Goal: Complete application form

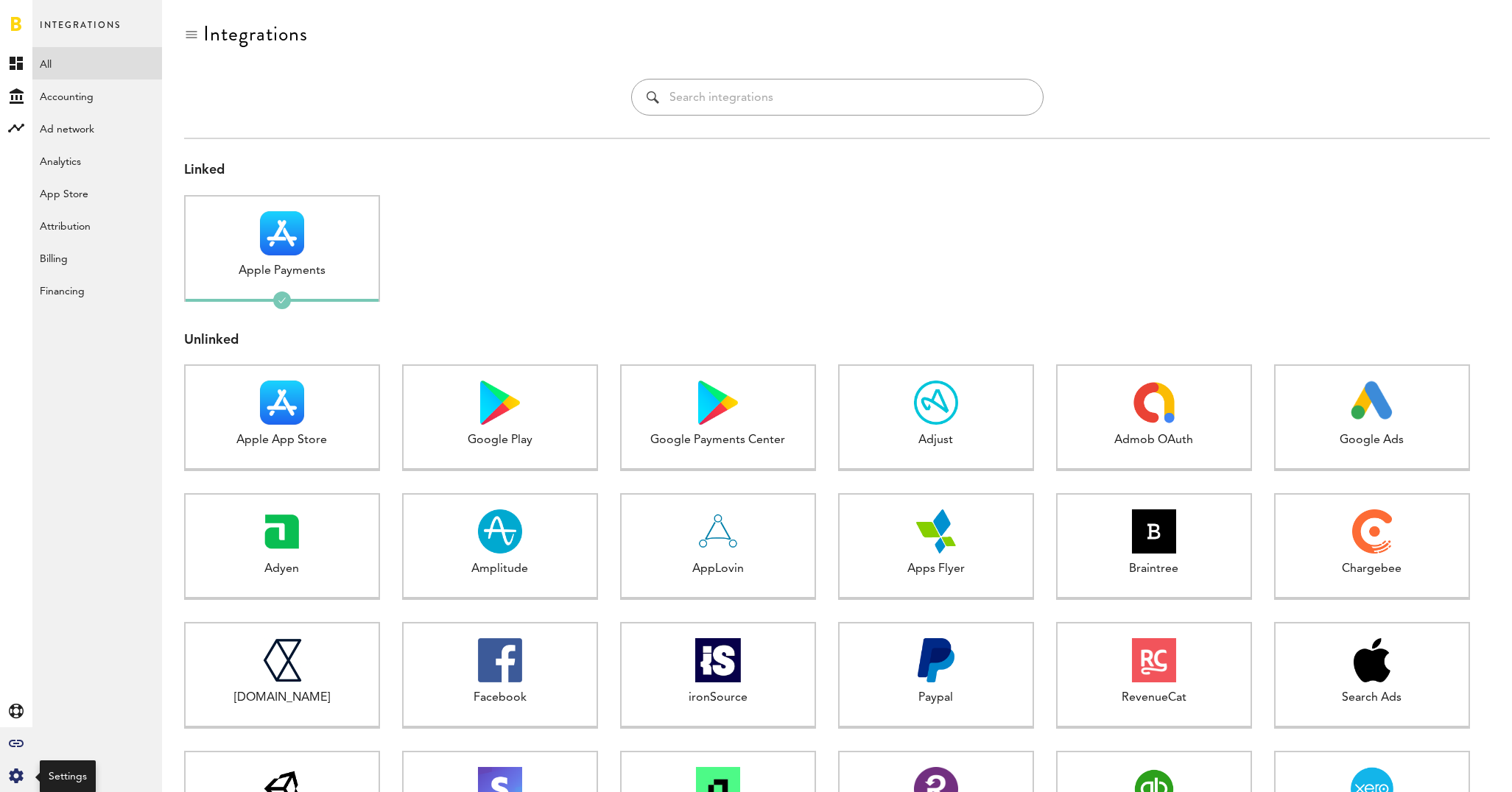
click at [13, 777] on icon at bounding box center [15, 776] width 14 height 15
click at [82, 192] on div "Manage Users Created with Sketch." at bounding box center [97, 190] width 130 height 27
click at [77, 135] on link "Billing" at bounding box center [97, 128] width 130 height 32
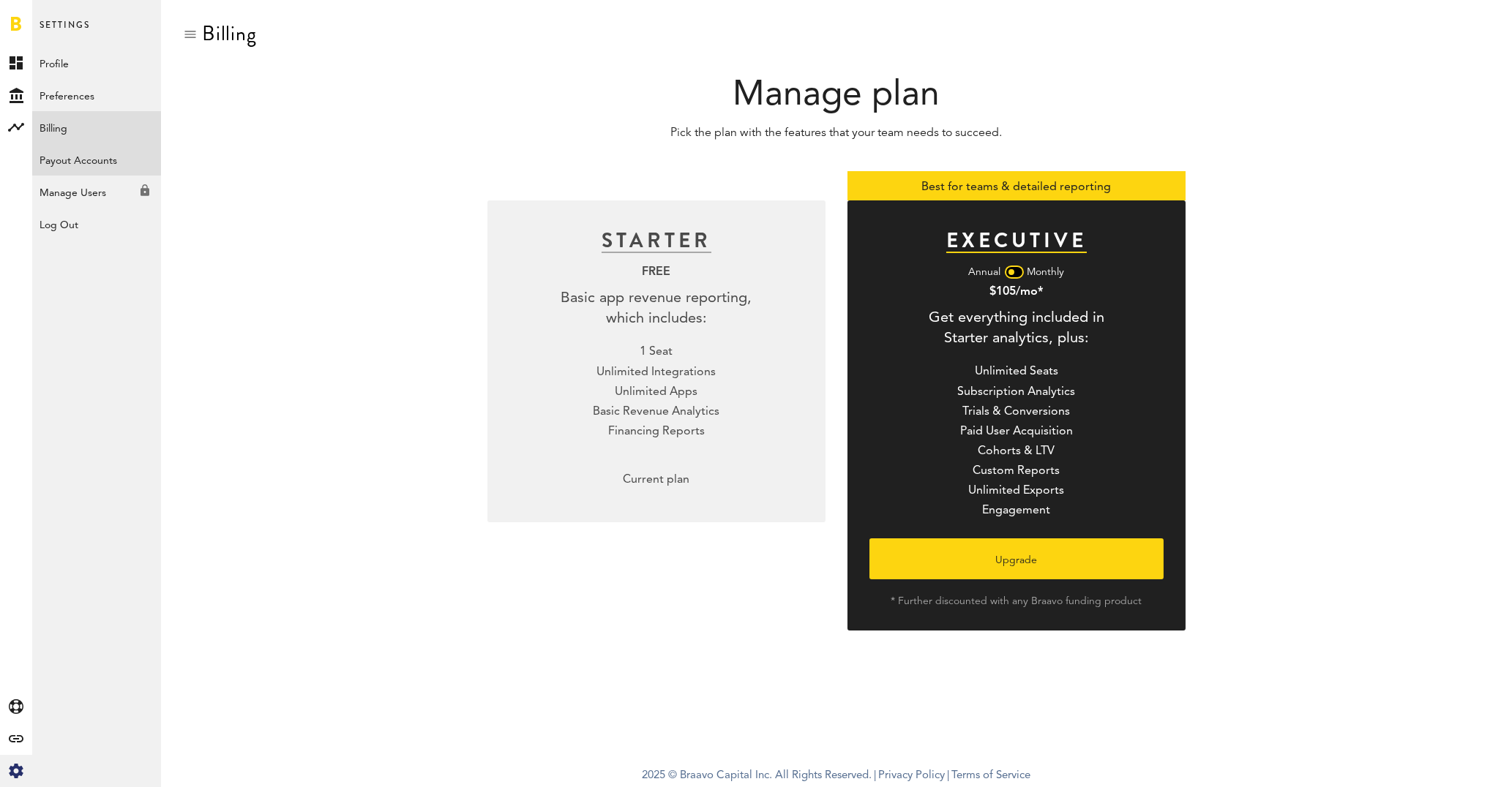
click at [100, 161] on link "Payout Accounts" at bounding box center [97, 159] width 129 height 32
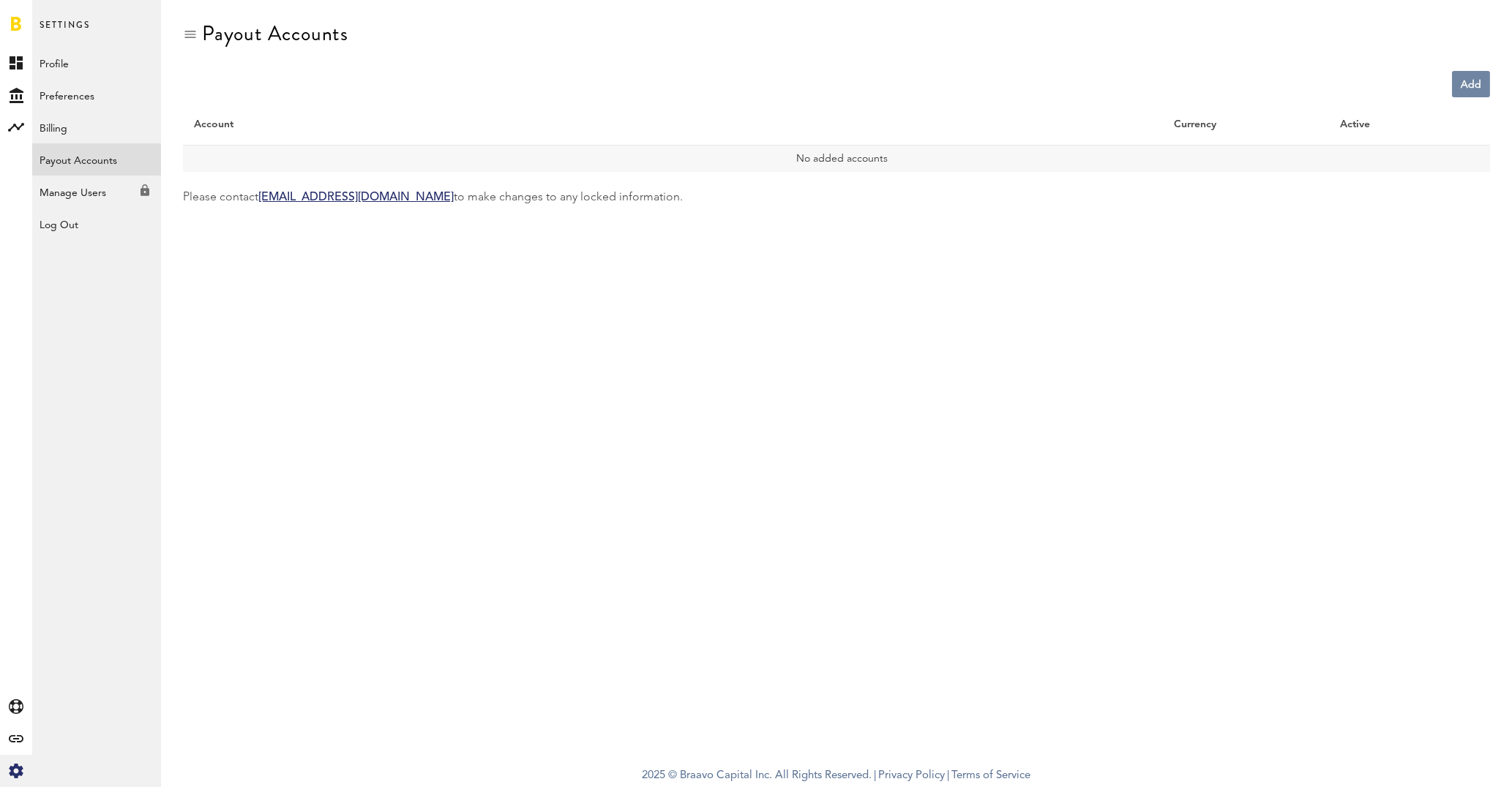
click at [1474, 90] on link "Add" at bounding box center [1470, 84] width 38 height 27
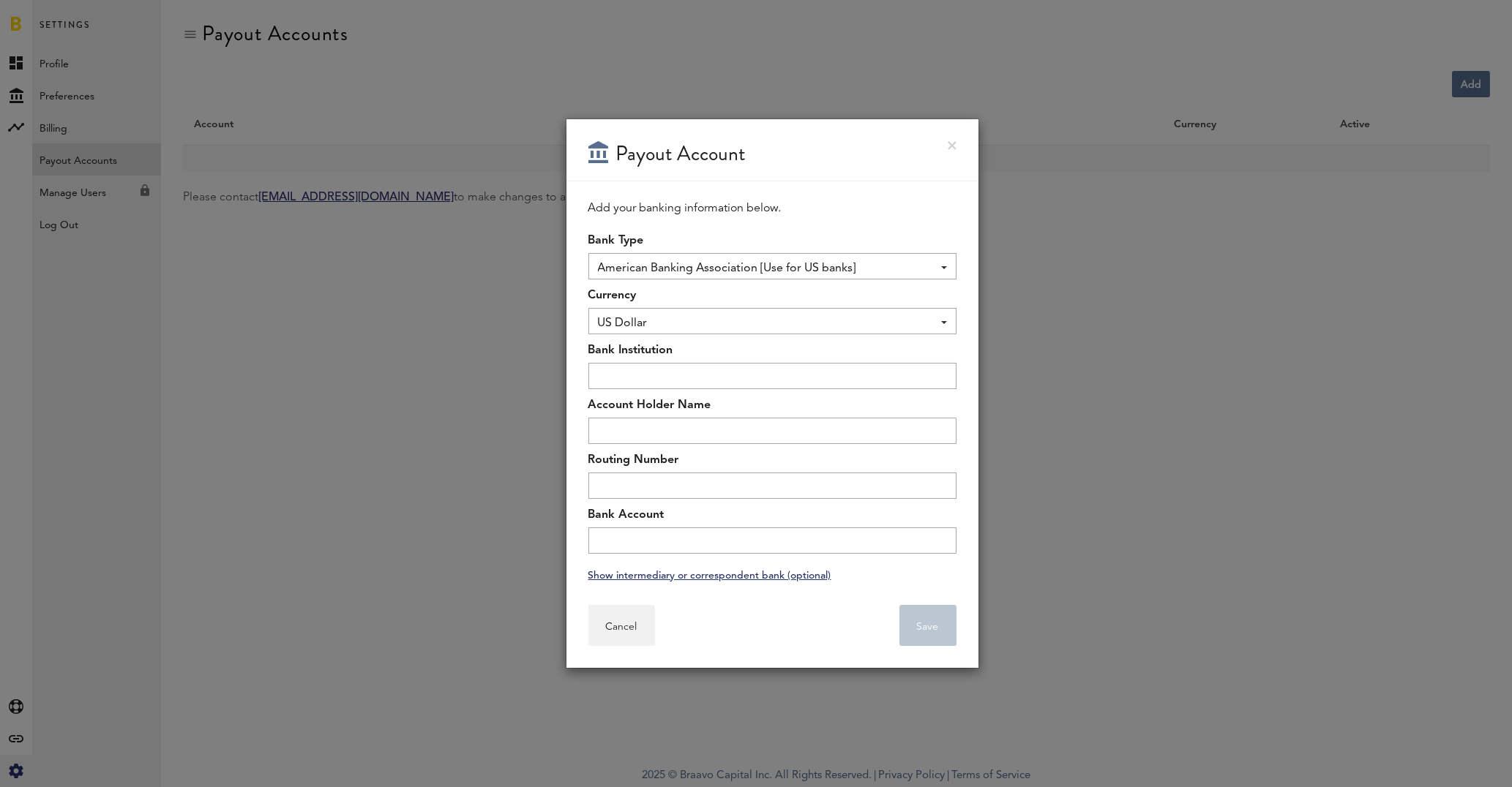
click at [918, 270] on span "American Banking Association [Use for US banks]" at bounding box center [764, 268] width 334 height 25
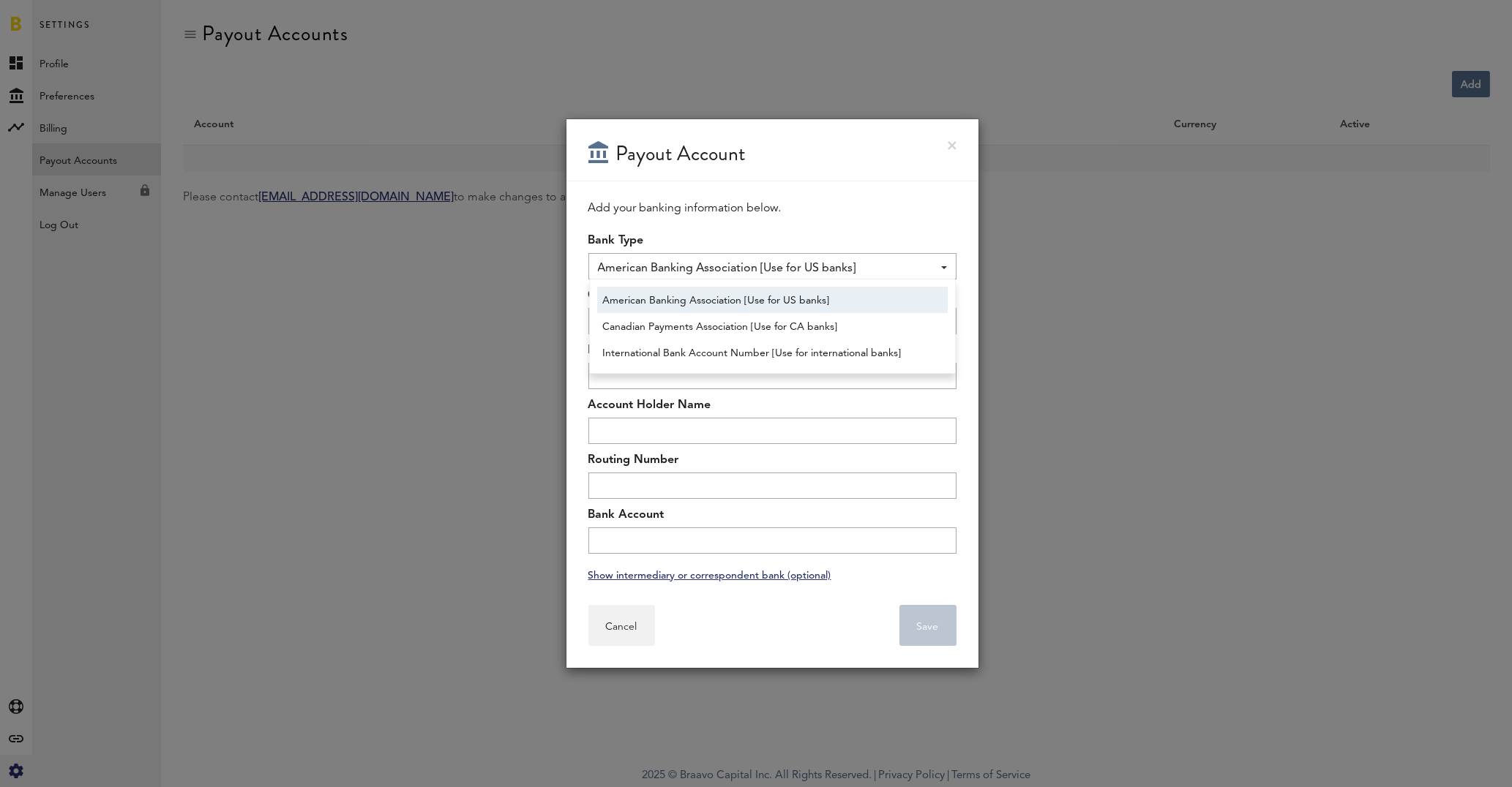
click at [918, 270] on span "American Banking Association [Use for US banks]" at bounding box center [764, 268] width 334 height 25
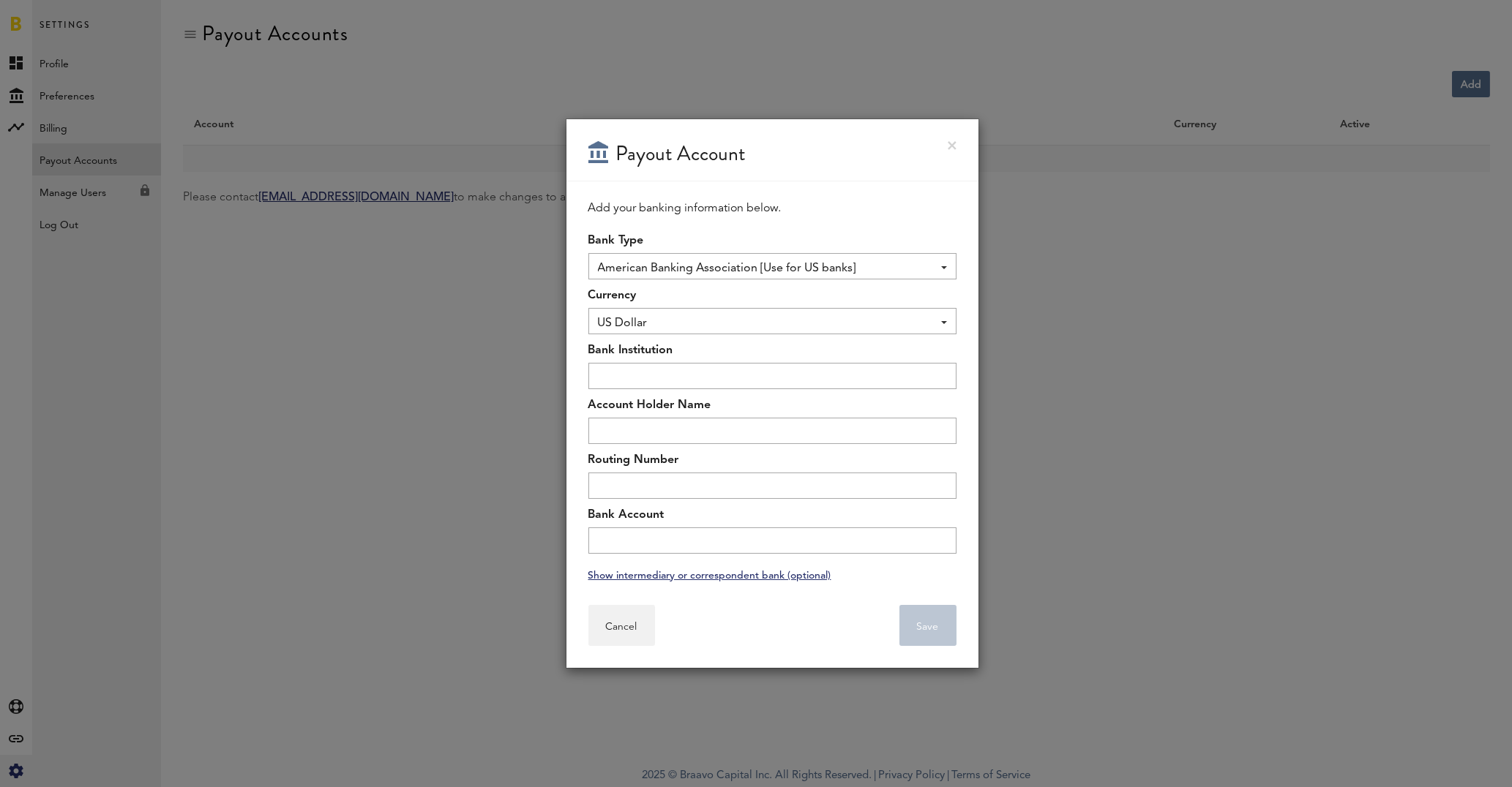
click at [797, 325] on span "US Dollar" at bounding box center [764, 323] width 334 height 25
click at [786, 371] on input "text" at bounding box center [772, 376] width 368 height 27
type input "Deutsche Bank"
type input "mobile Trend GmbH"
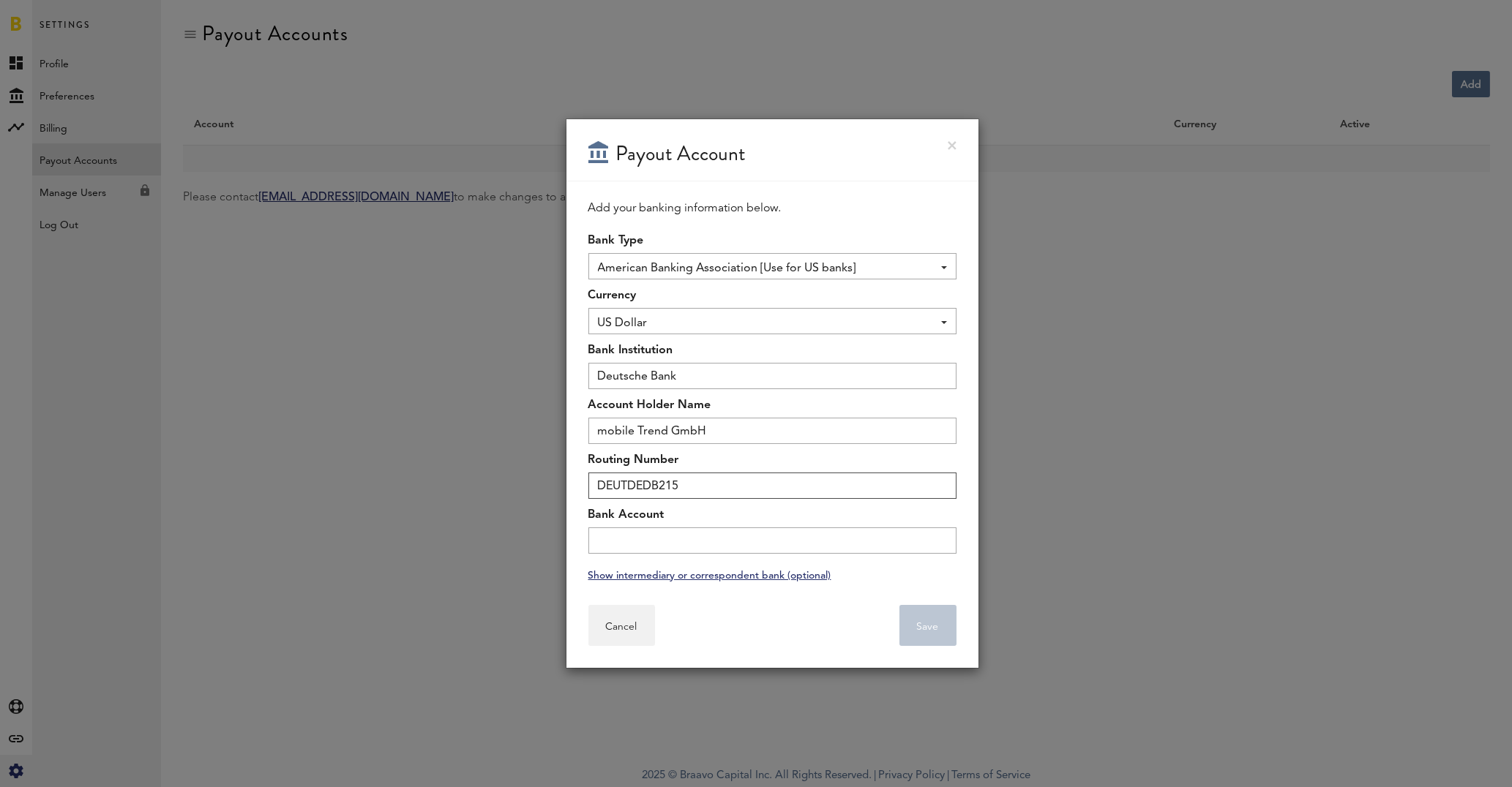
type input "DEUTDEDB215"
click at [642, 525] on div "Bank Account" at bounding box center [772, 527] width 368 height 55
click at [641, 536] on input "text" at bounding box center [772, 541] width 368 height 27
type input "4010609"
click at [914, 622] on button "Save" at bounding box center [927, 625] width 57 height 41
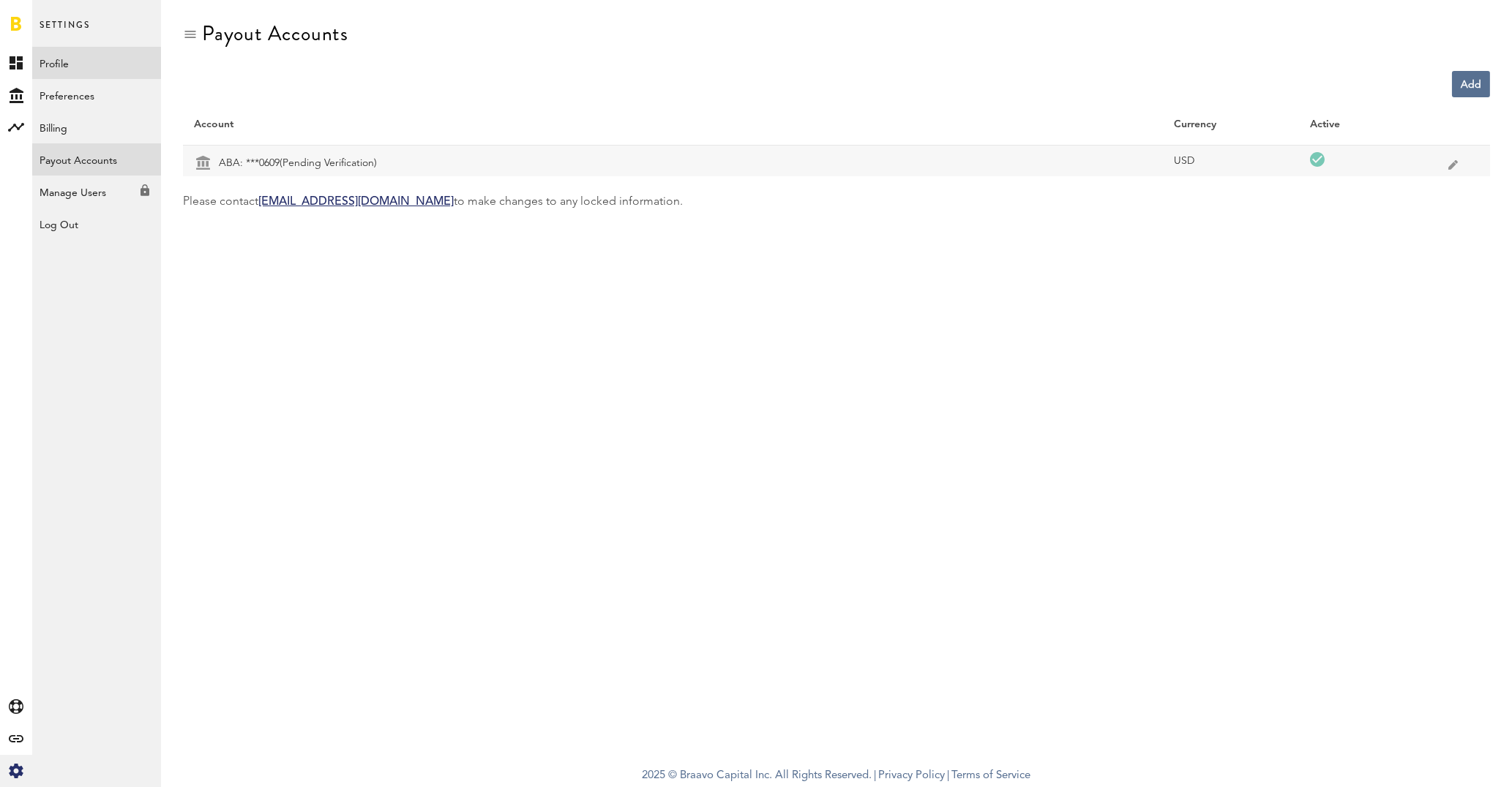
click at [66, 60] on link "Profile" at bounding box center [97, 63] width 129 height 32
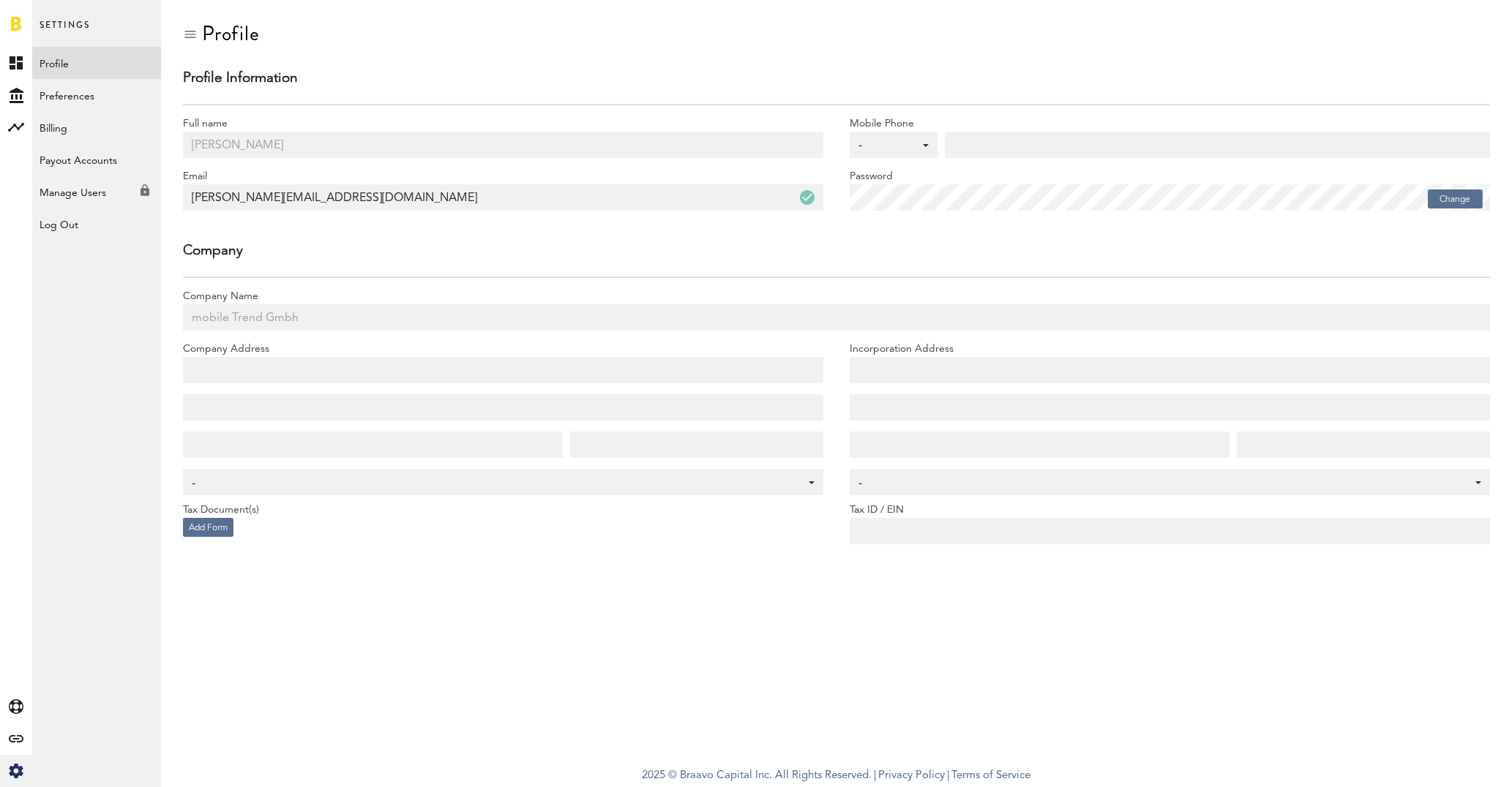
click at [435, 292] on label "Company Name" at bounding box center [836, 296] width 1307 height 15
drag, startPoint x: 304, startPoint y: 483, endPoint x: 383, endPoint y: 490, distance: 79.3
click at [308, 483] on div "-" at bounding box center [495, 483] width 608 height 25
click at [1135, 483] on div "-" at bounding box center [1162, 483] width 608 height 25
click at [64, 100] on link "Preferences" at bounding box center [97, 95] width 129 height 32
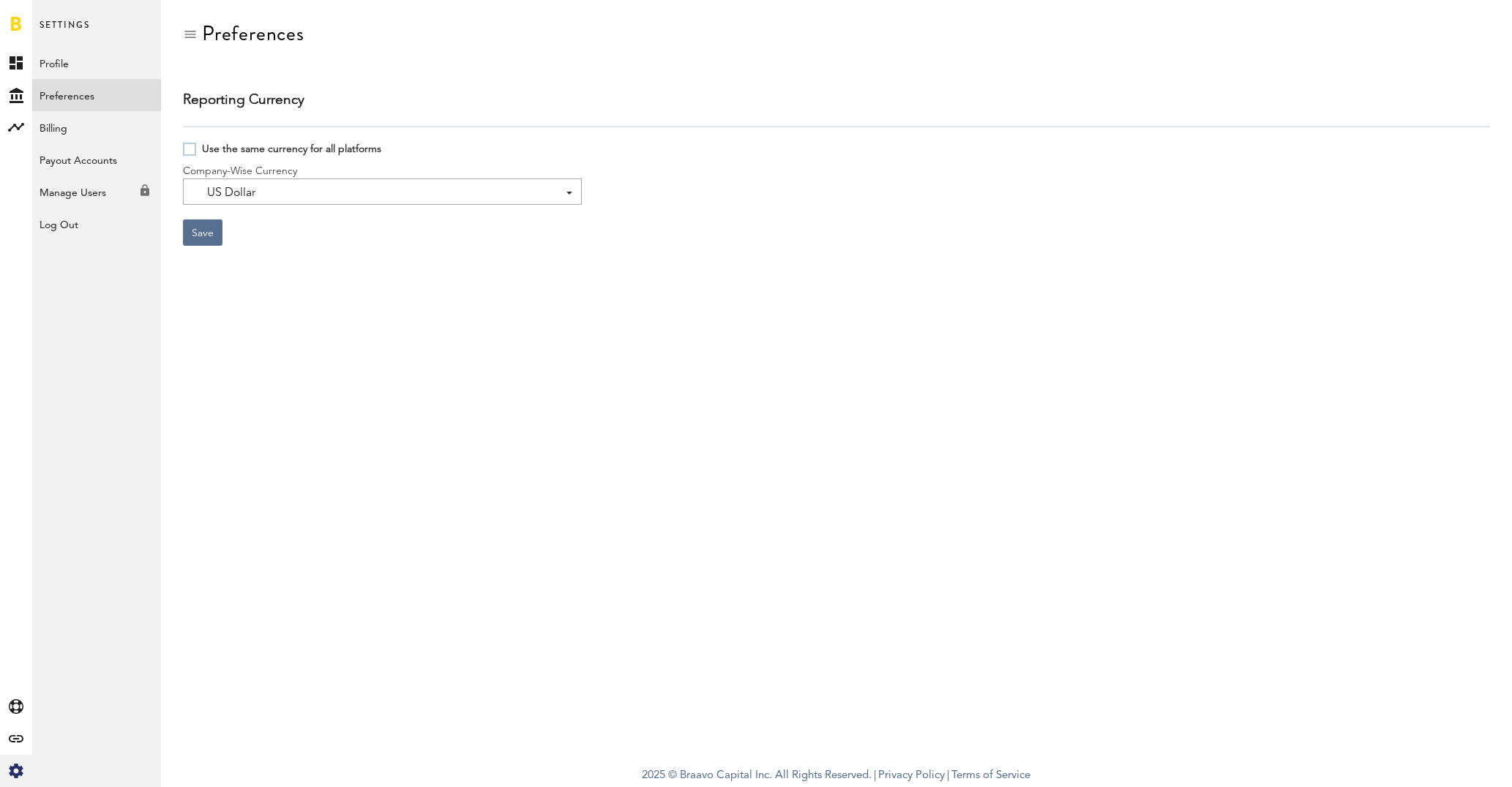
click at [361, 193] on div "US Dollar US Dollar" at bounding box center [382, 192] width 399 height 27
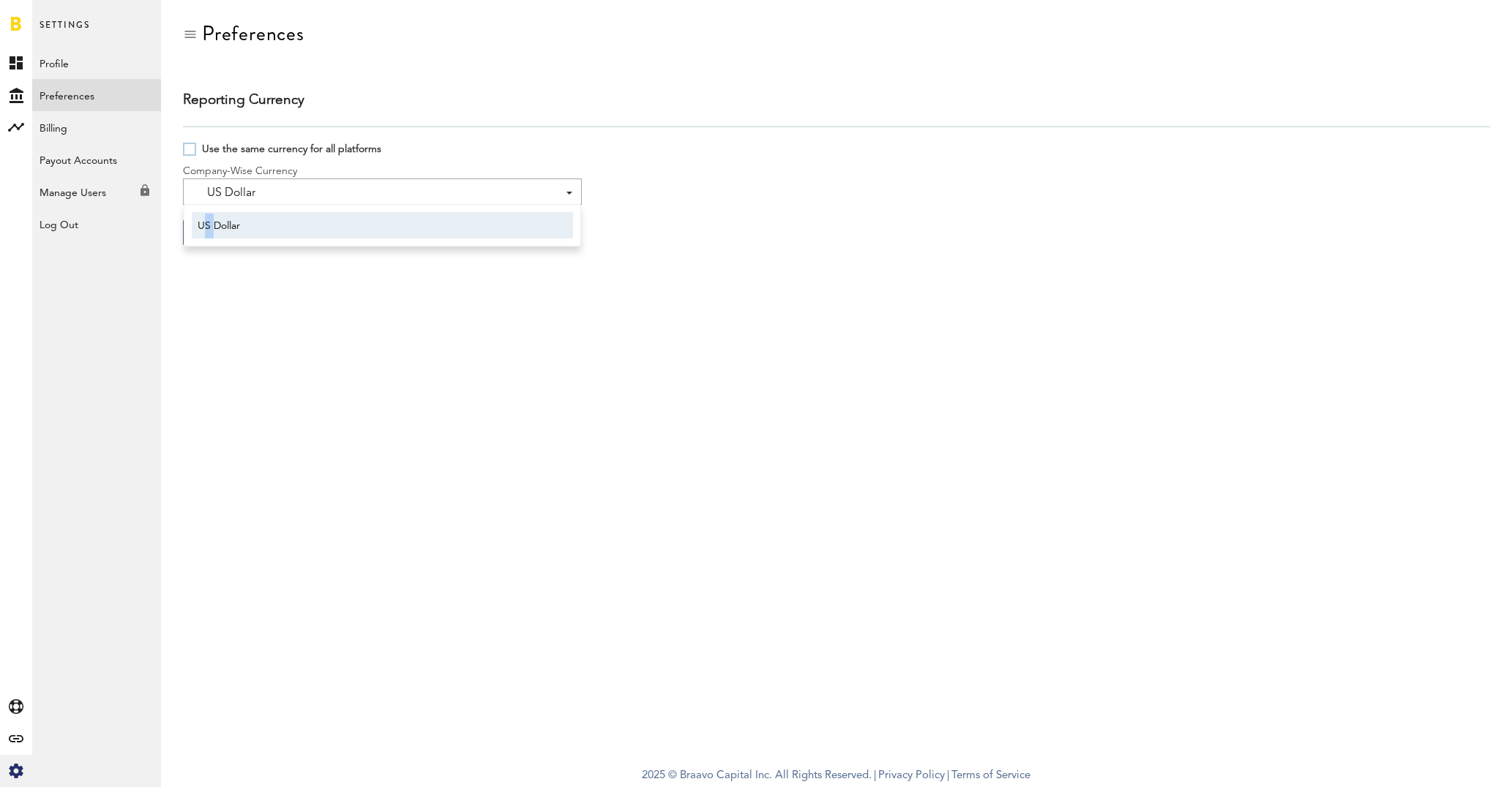
click at [361, 193] on div "US Dollar US Dollar" at bounding box center [382, 192] width 399 height 27
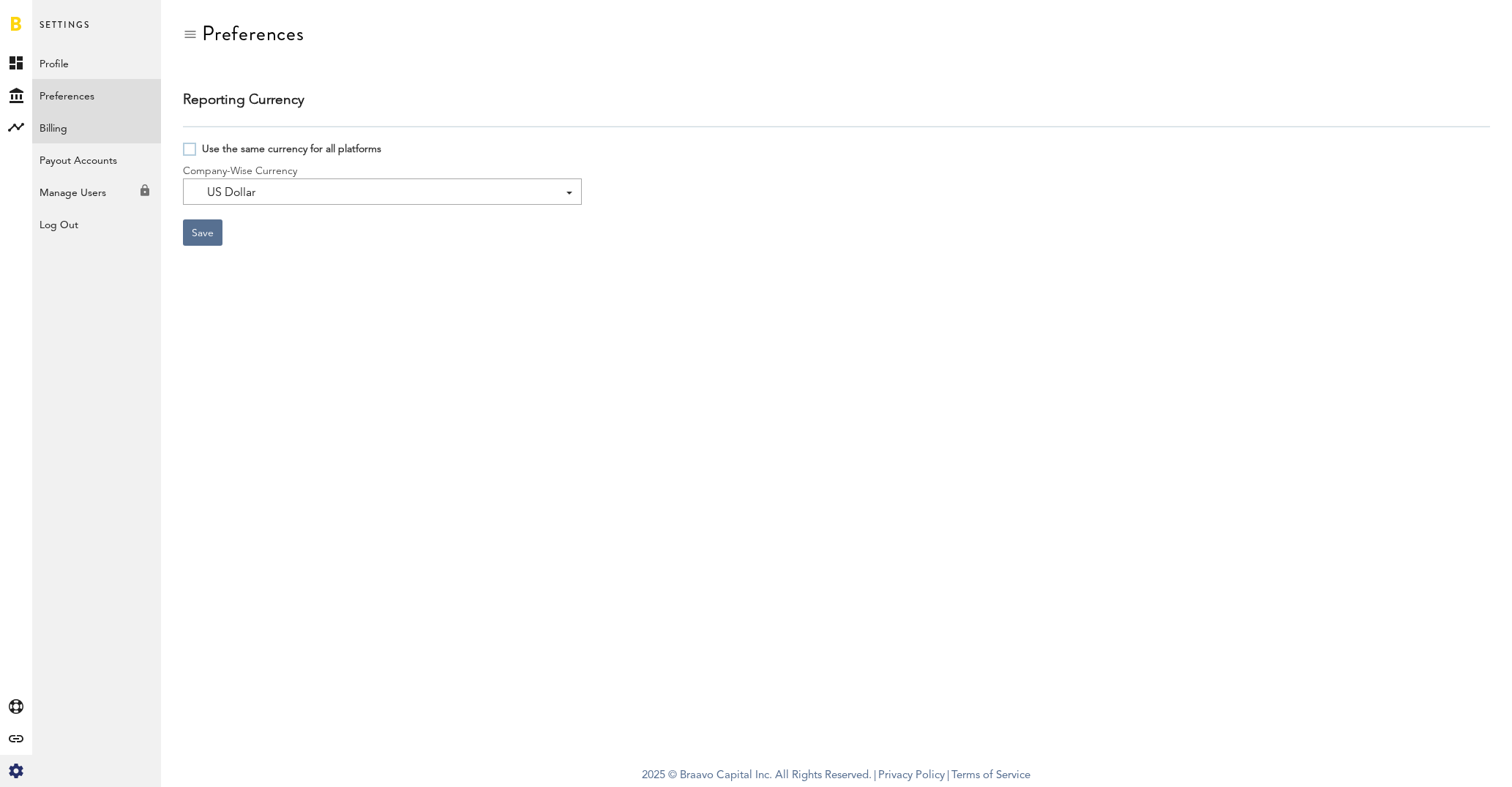
click at [105, 129] on link "Billing" at bounding box center [97, 127] width 129 height 32
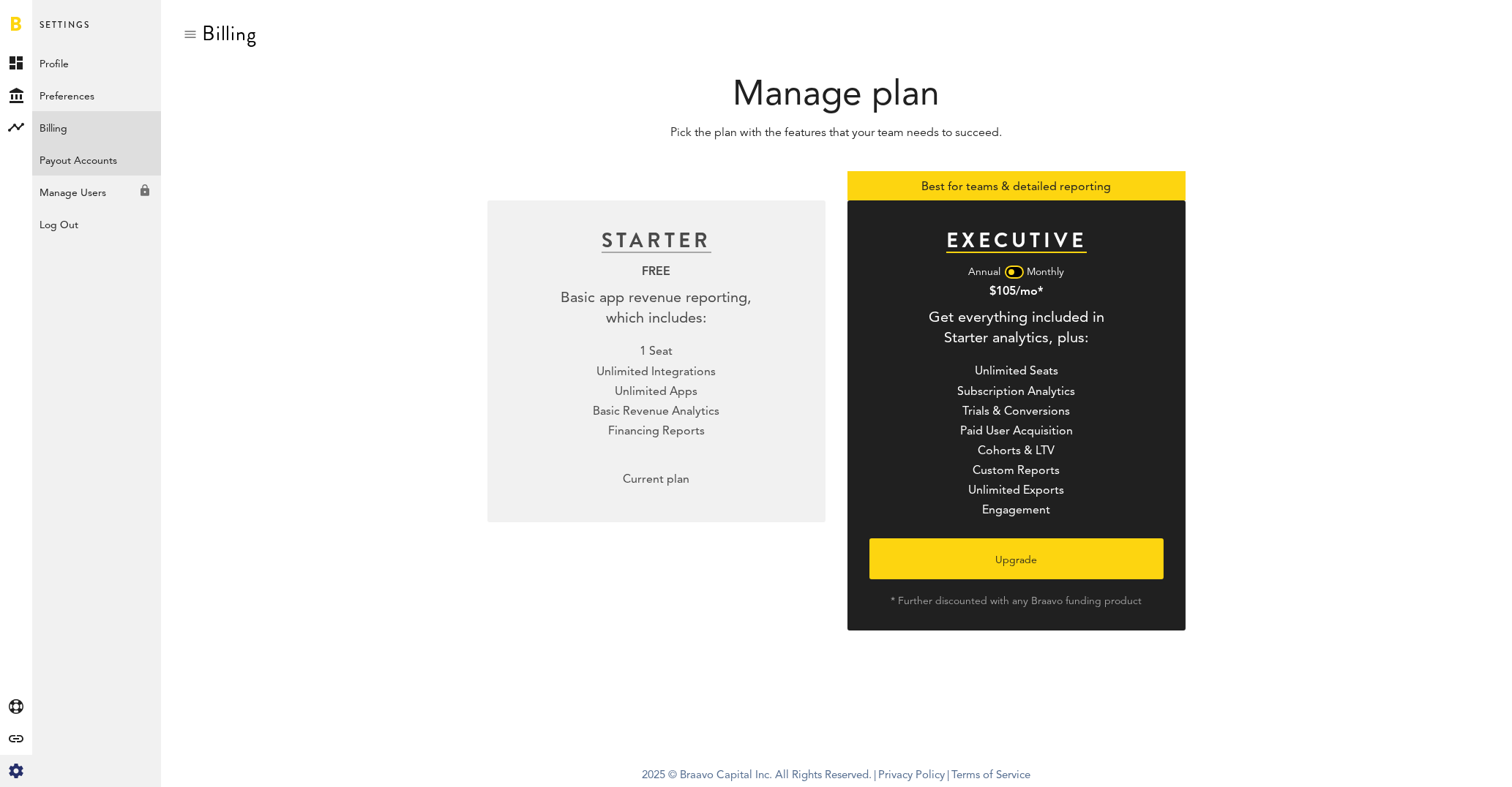
click at [104, 155] on link "Payout Accounts" at bounding box center [97, 159] width 129 height 32
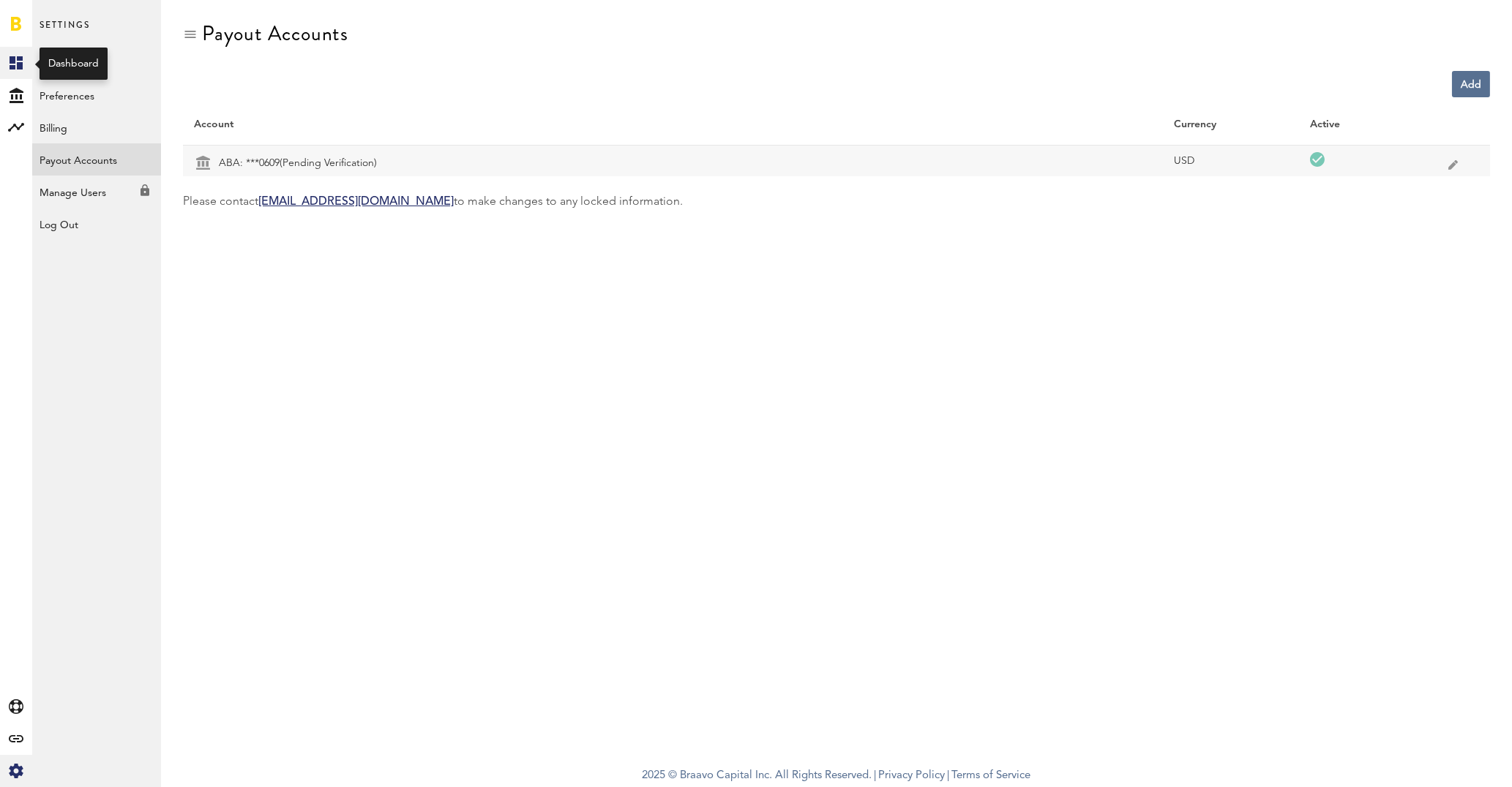
click at [20, 68] on icon at bounding box center [16, 63] width 13 height 13
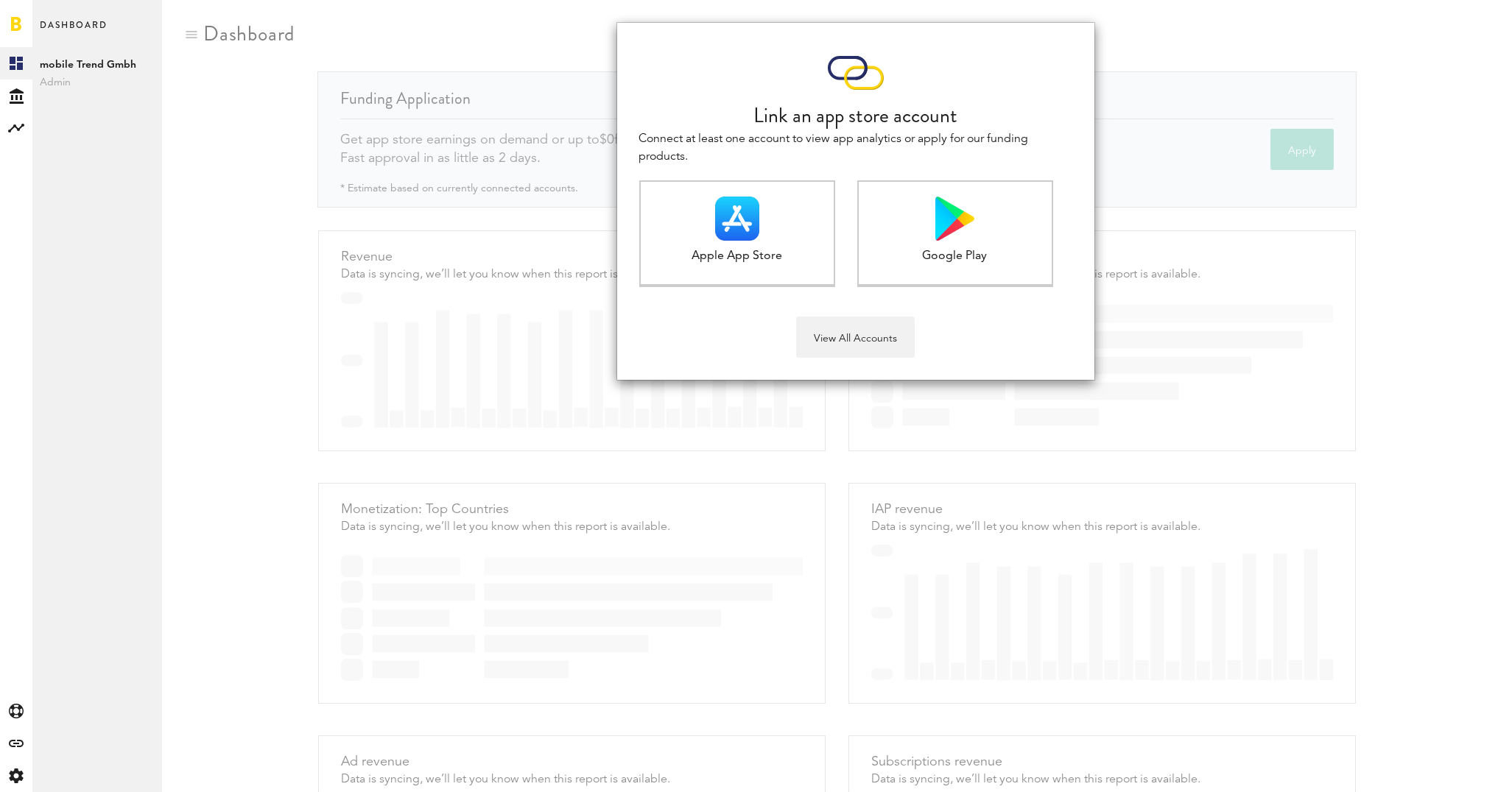
click at [367, 221] on div "Link an app store account Connect at least one account to view app analytics or…" at bounding box center [837, 396] width 1350 height 792
click at [722, 224] on img at bounding box center [737, 219] width 45 height 45
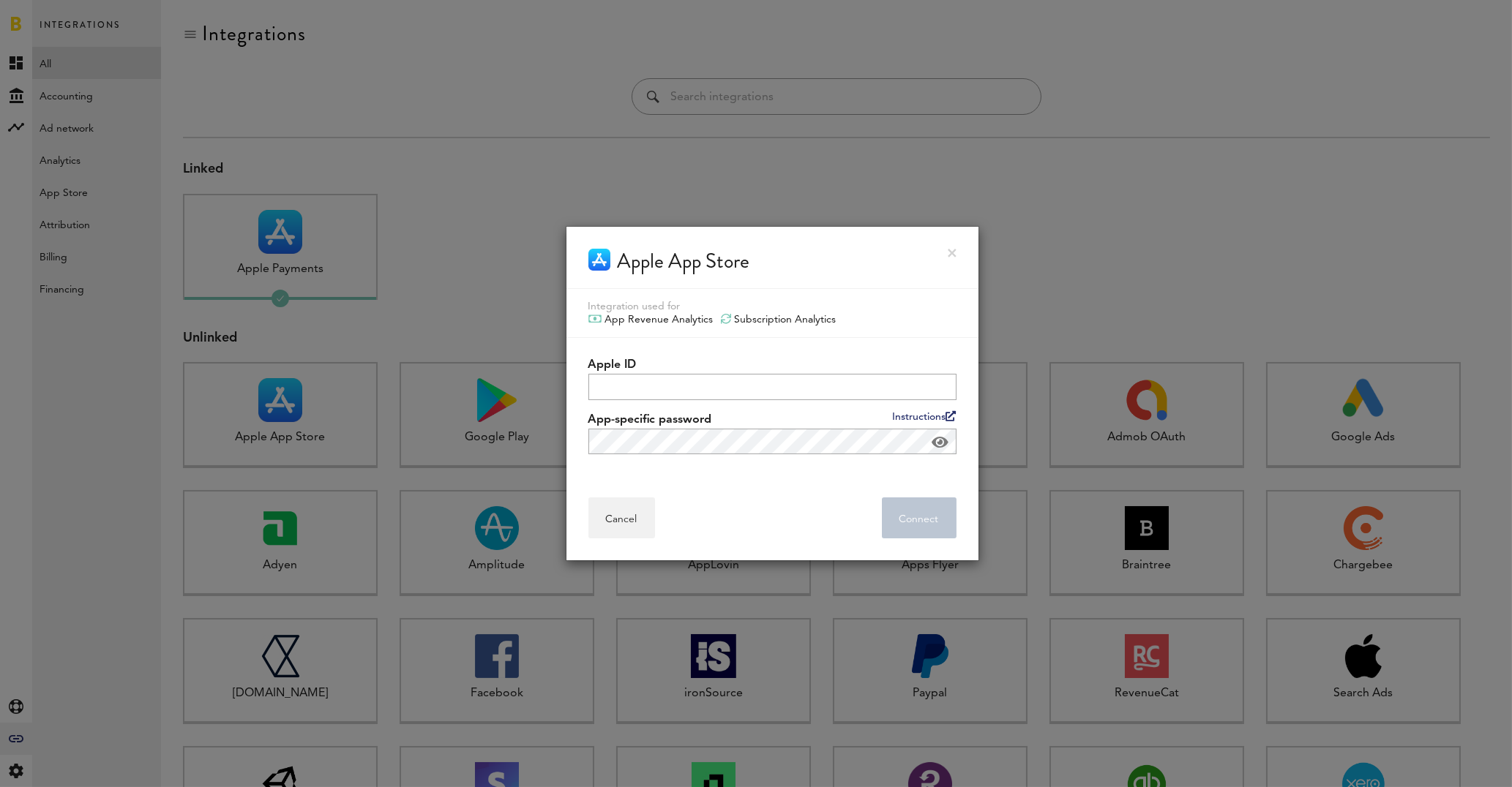
click at [731, 249] on div "Apple App Store" at bounding box center [684, 261] width 132 height 25
click at [619, 390] on input "Apple ID" at bounding box center [772, 387] width 368 height 27
type input "matthiesenchristoph@hotmail.de"
click at [930, 415] on link "Instructions" at bounding box center [924, 417] width 64 height 11
click at [951, 251] on link at bounding box center [951, 253] width 9 height 9
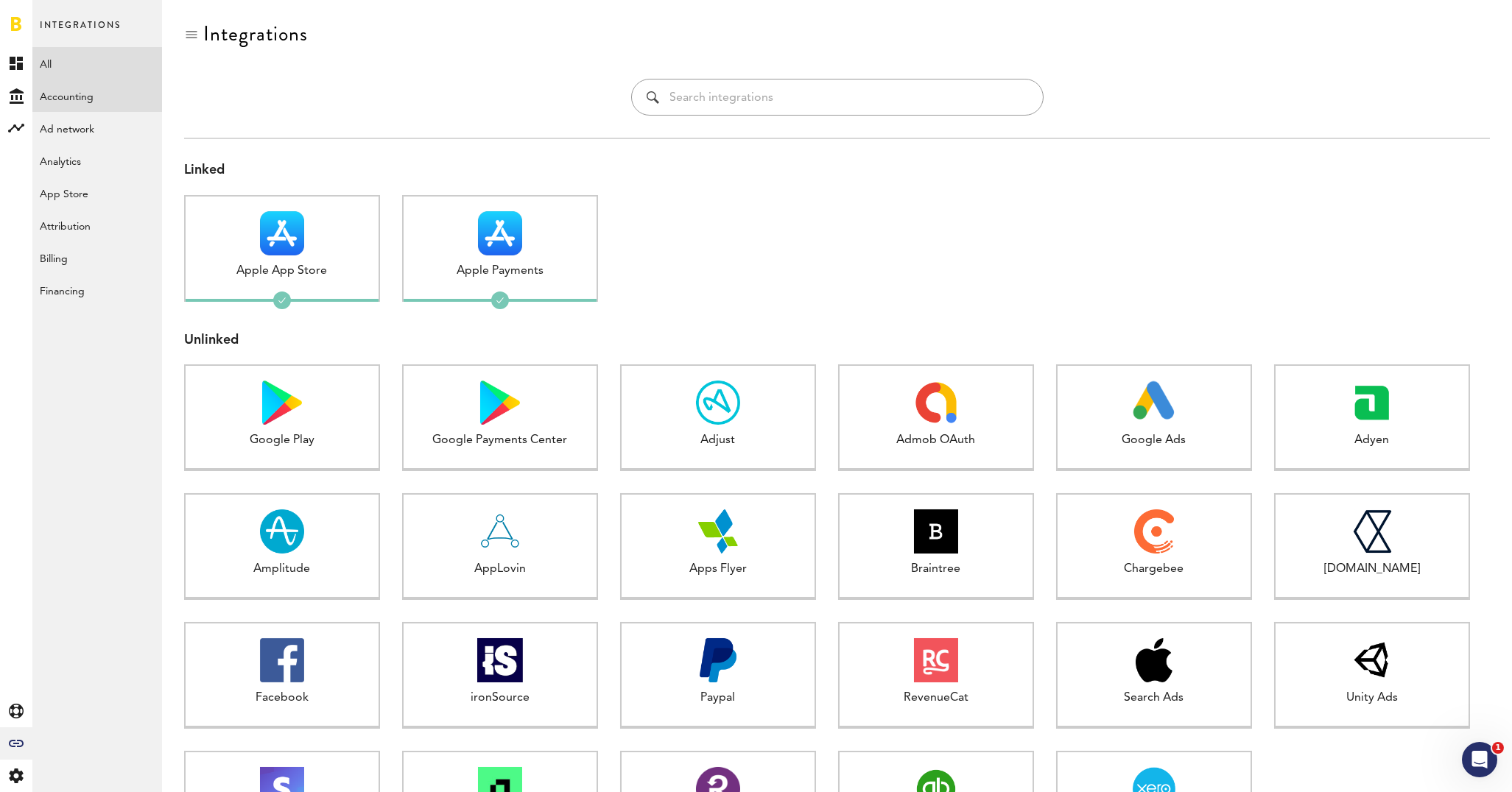
click at [109, 98] on link "Accounting" at bounding box center [97, 96] width 130 height 32
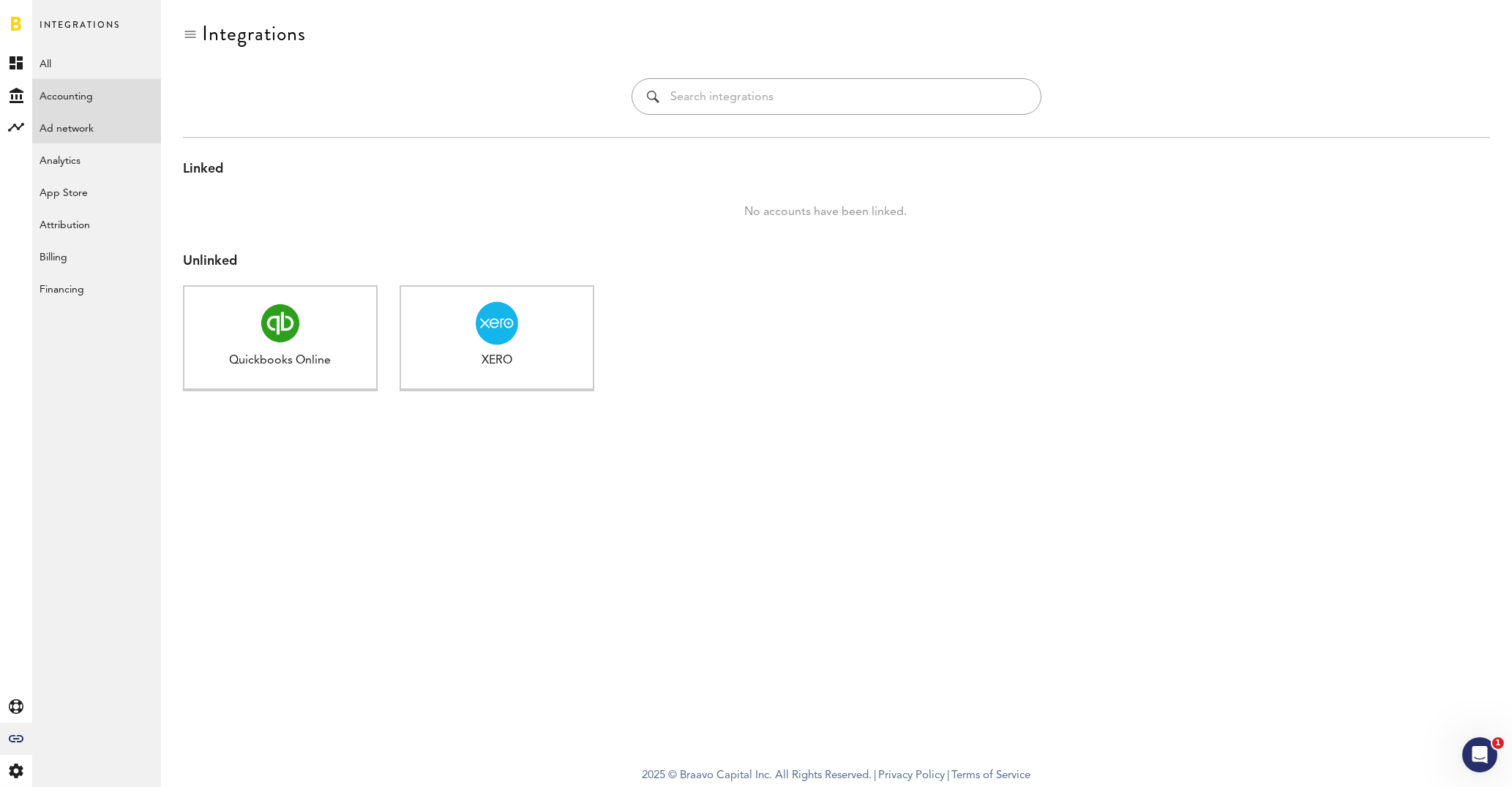
click at [93, 135] on link "Ad network" at bounding box center [97, 127] width 129 height 32
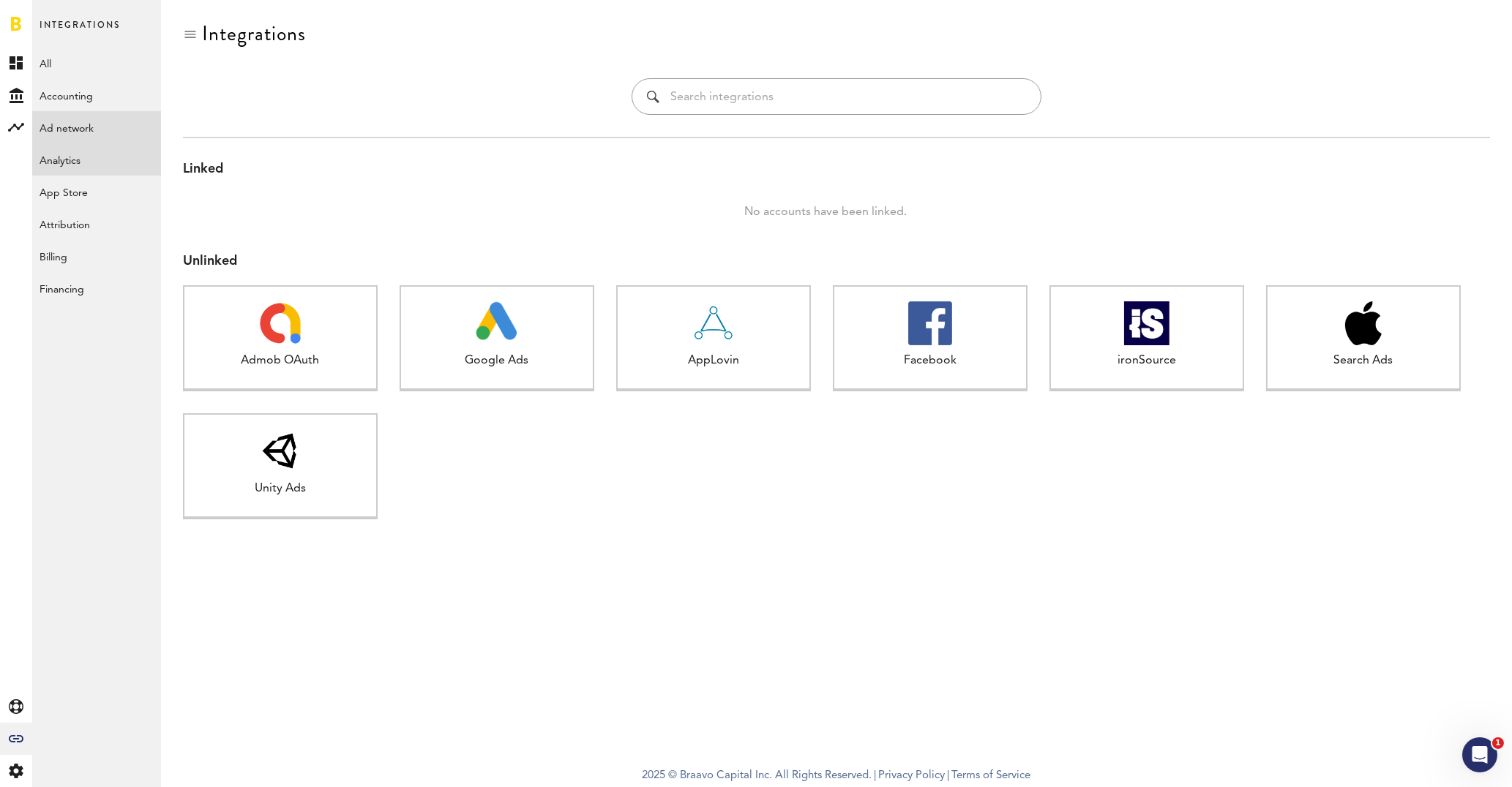
click at [76, 163] on link "Analytics" at bounding box center [97, 159] width 129 height 32
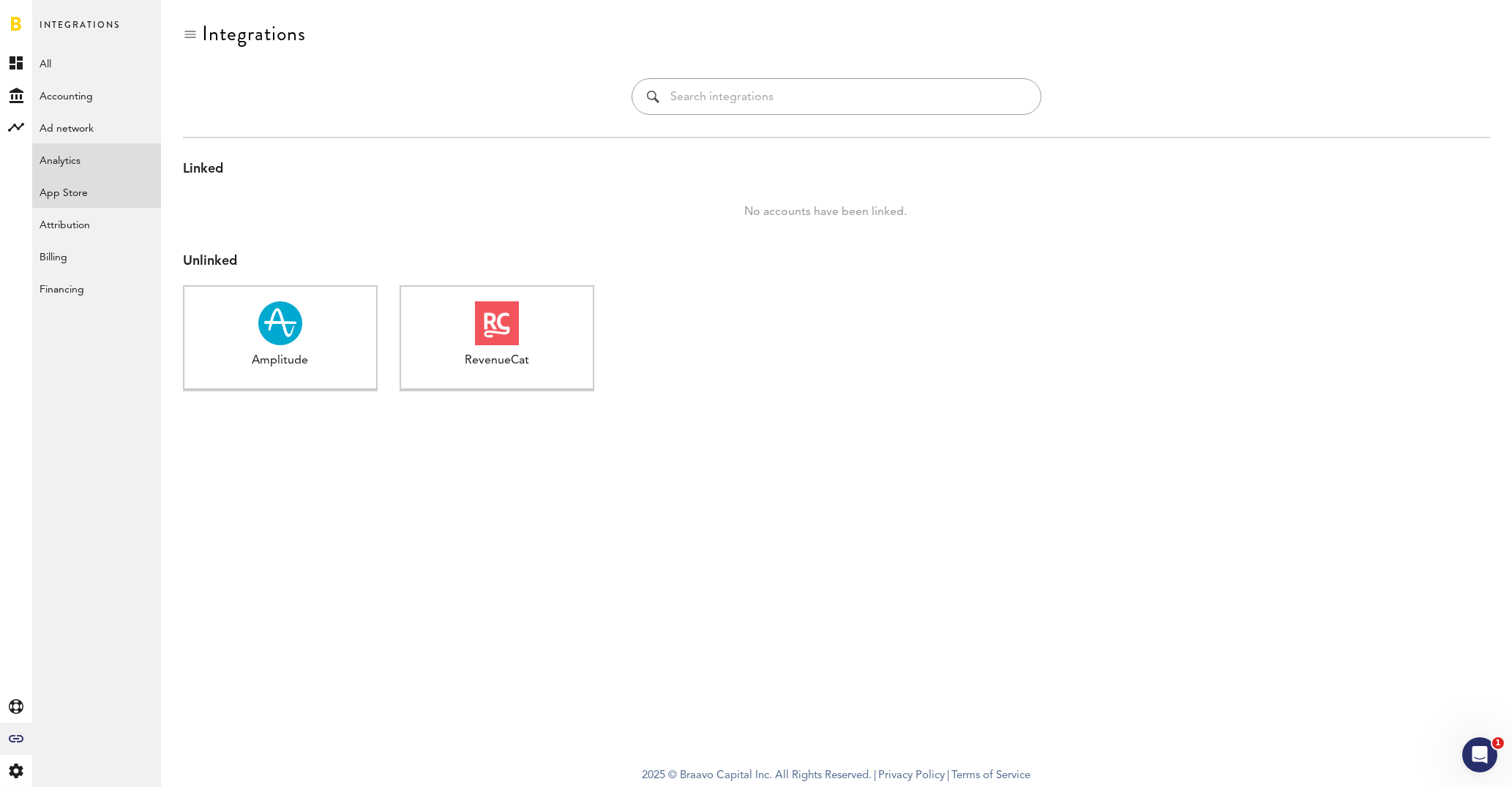
click at [83, 199] on link "App Store" at bounding box center [97, 192] width 129 height 32
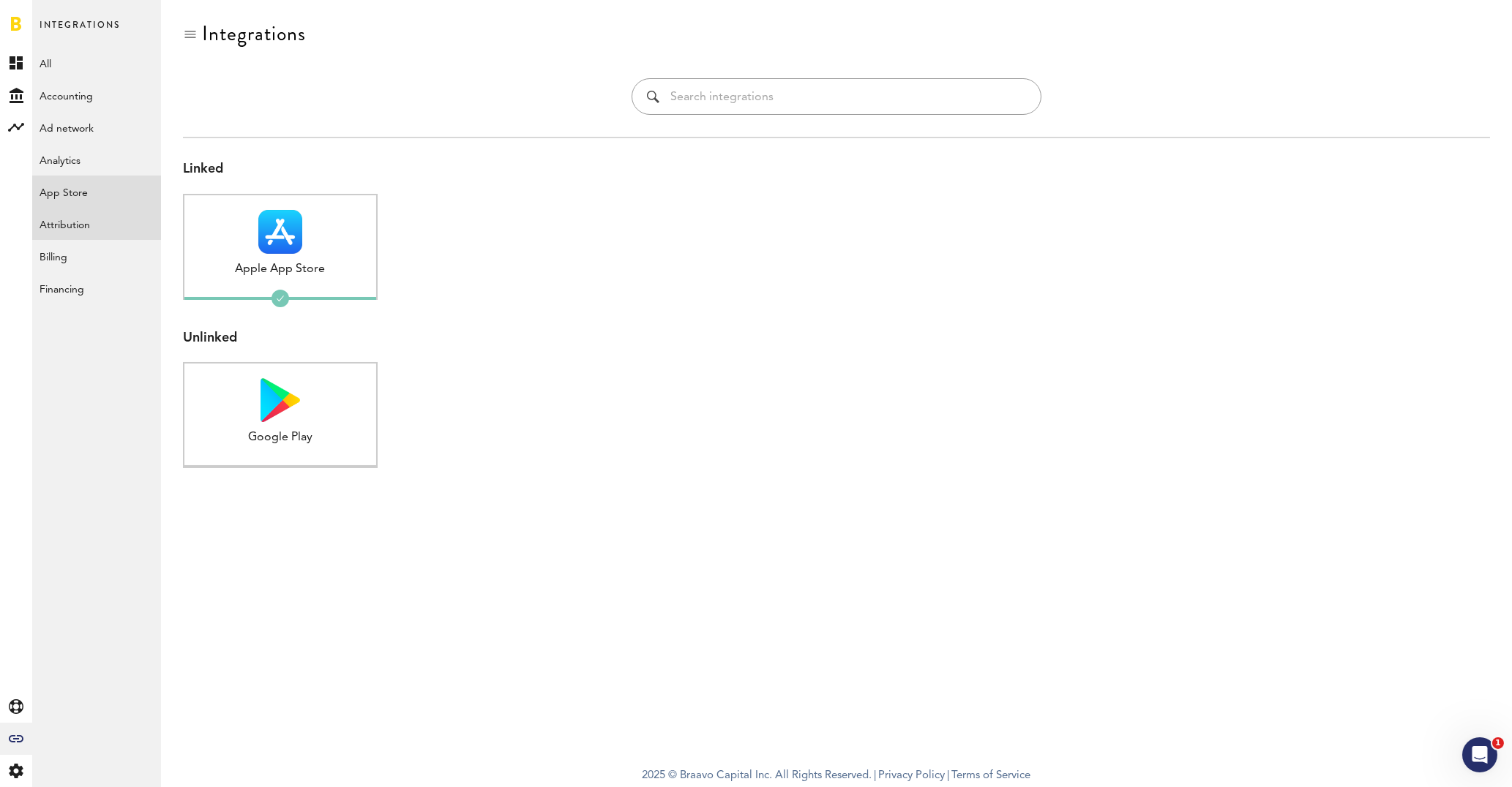
click at [76, 228] on link "Attribution" at bounding box center [97, 224] width 129 height 32
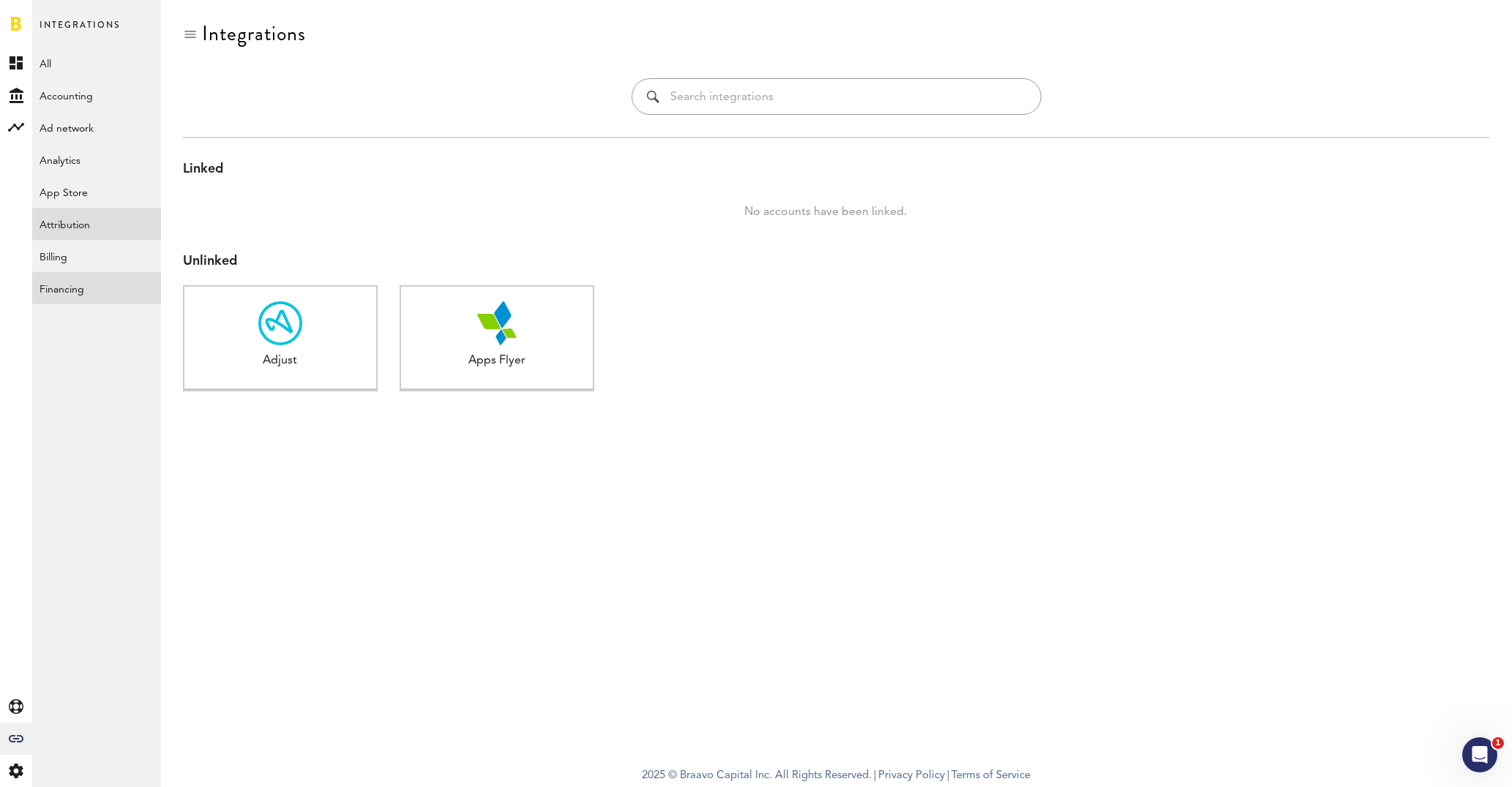
click at [60, 274] on link "Financing" at bounding box center [97, 288] width 129 height 32
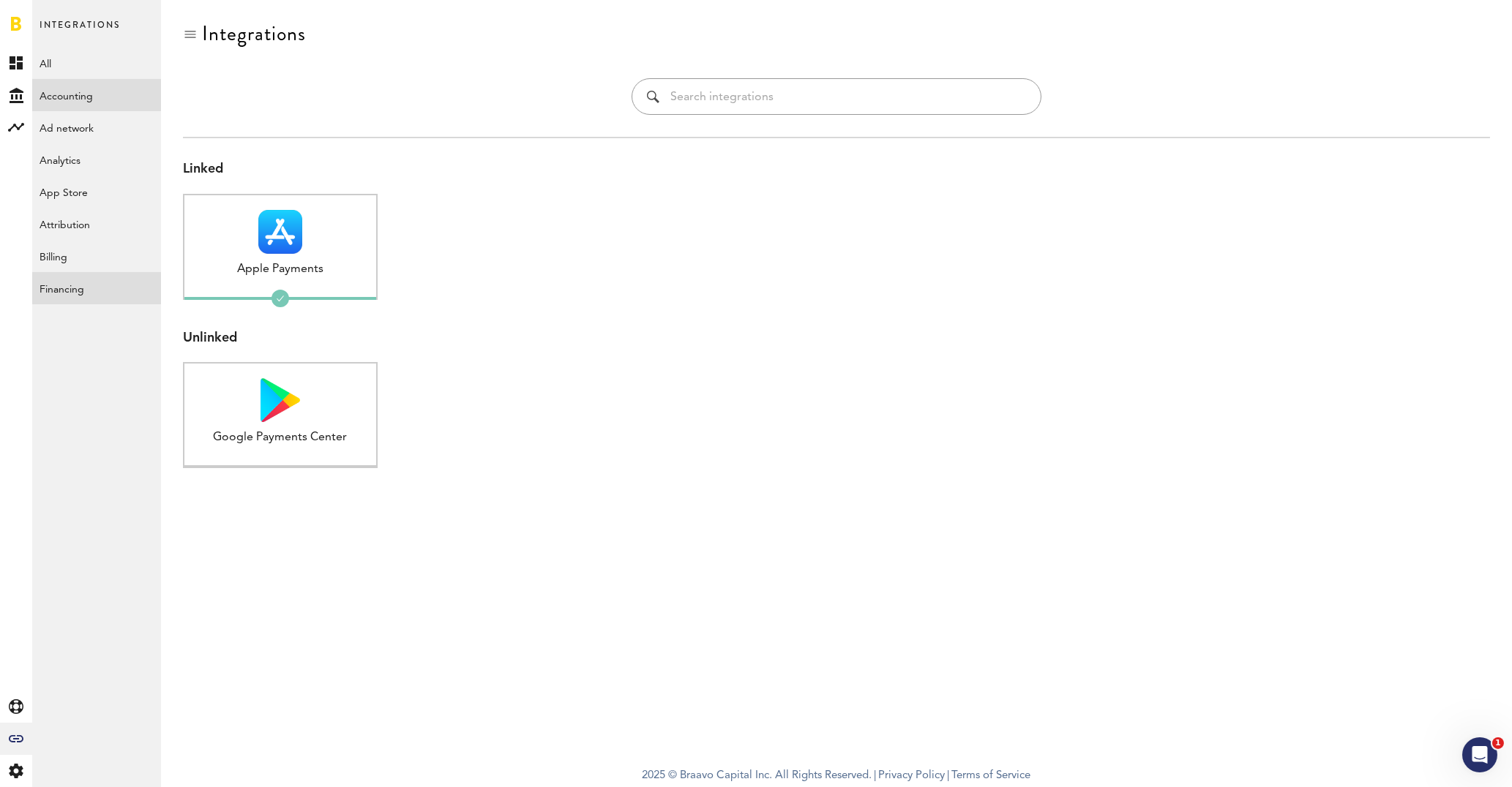
click at [92, 100] on link "Accounting" at bounding box center [97, 95] width 129 height 32
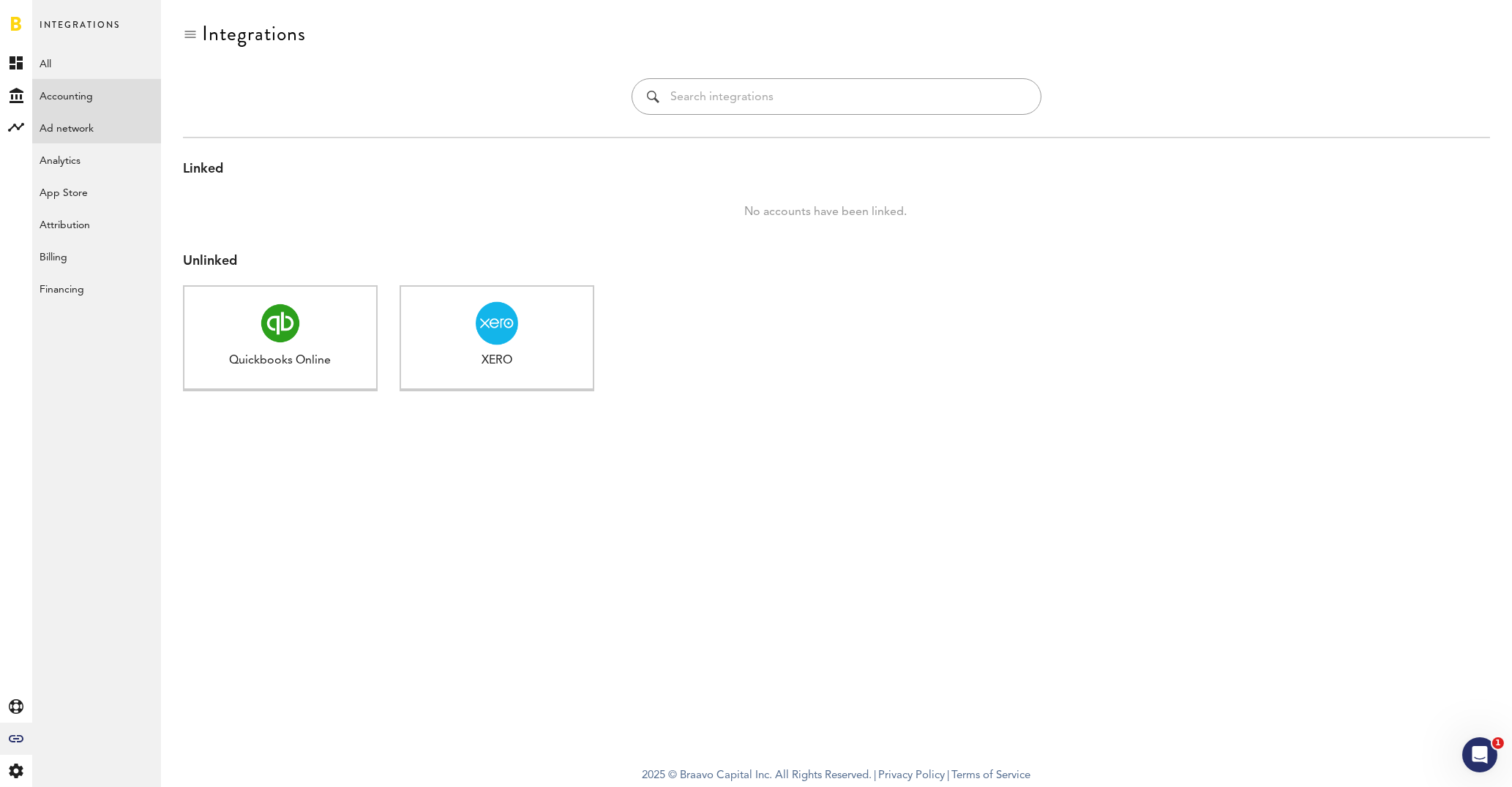
click at [89, 126] on link "Ad network" at bounding box center [97, 127] width 129 height 32
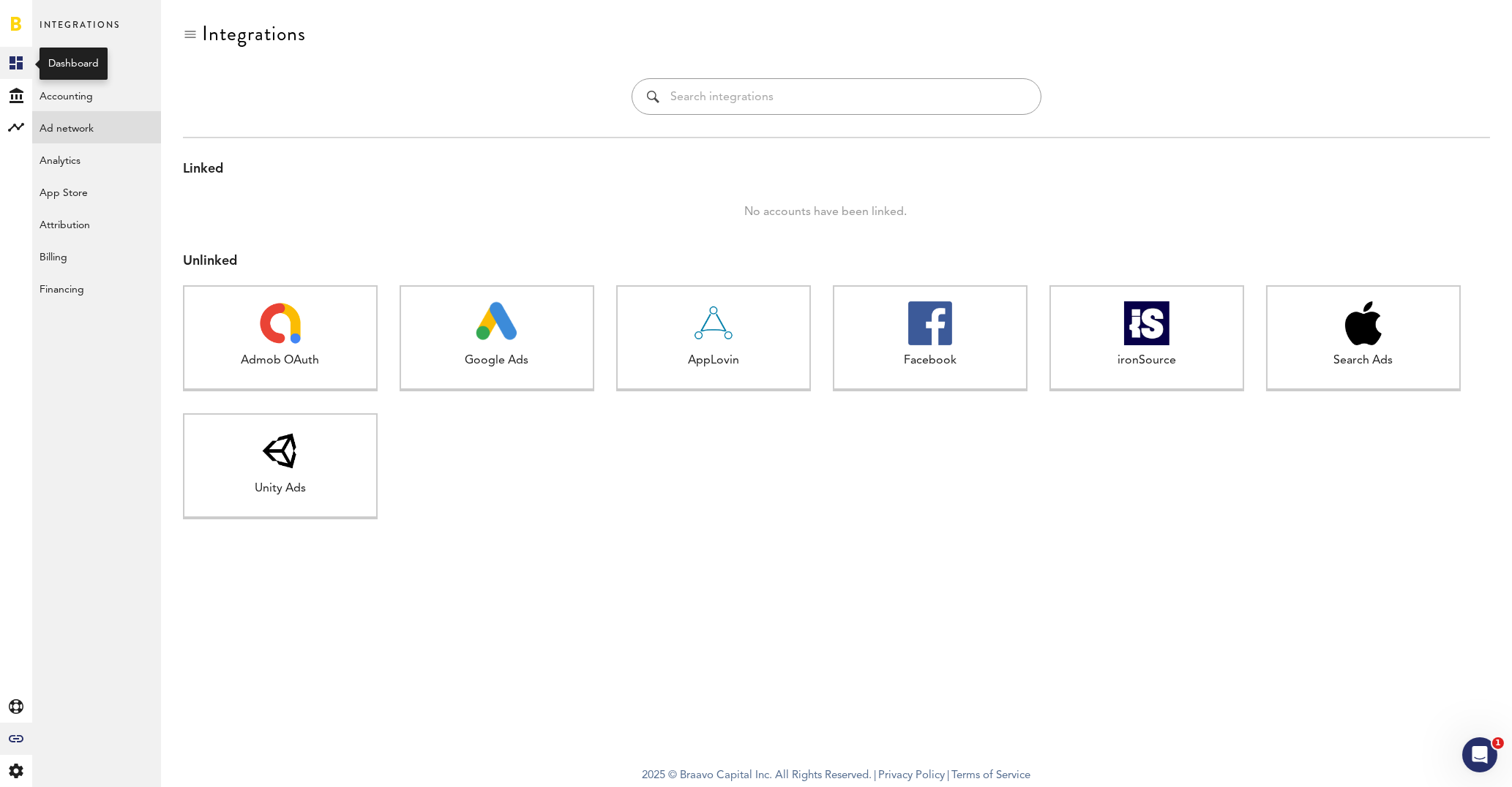
click at [14, 66] on icon at bounding box center [16, 63] width 13 height 13
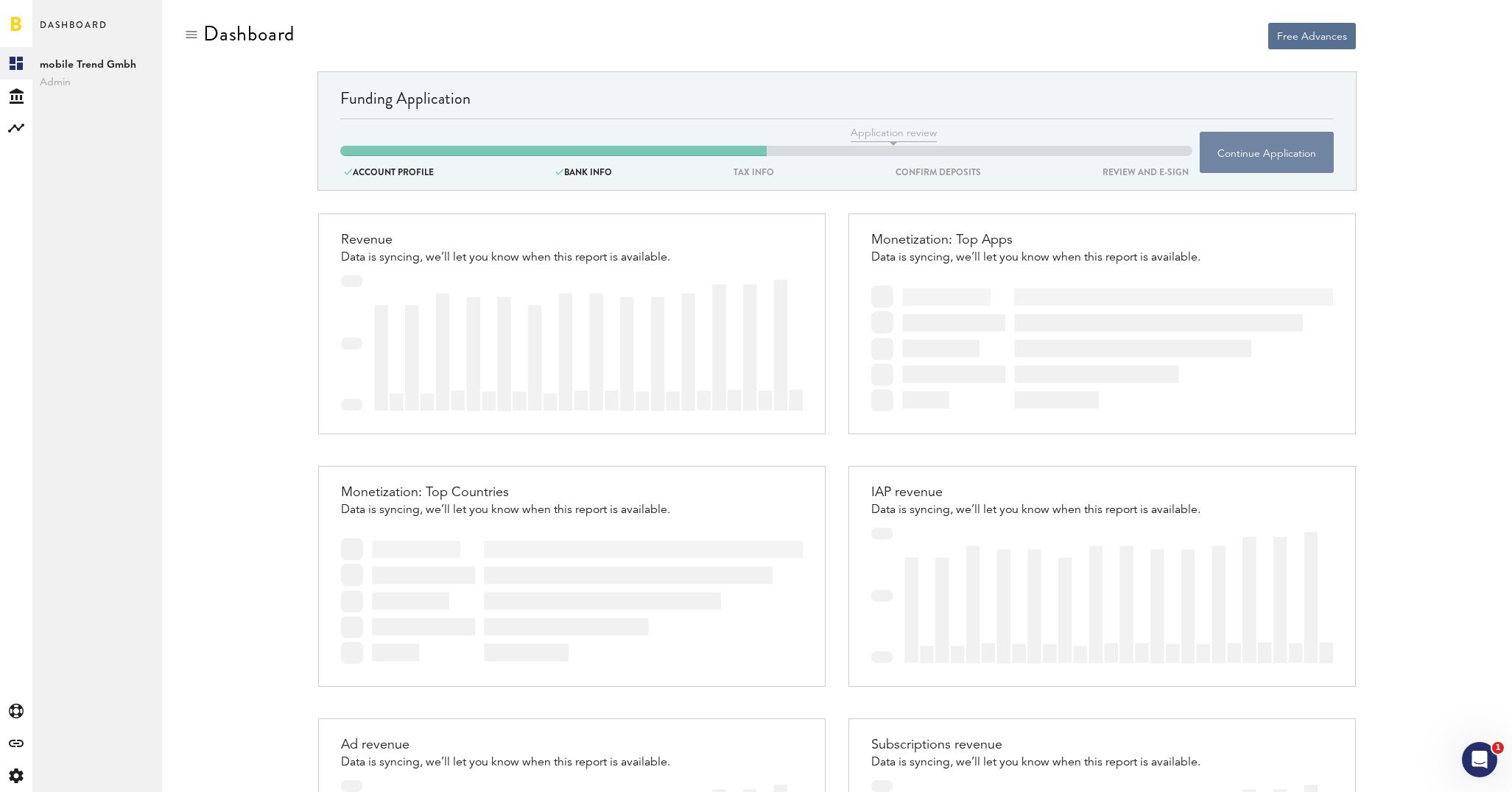
click at [1271, 161] on button "Continue Application" at bounding box center [1266, 152] width 134 height 41
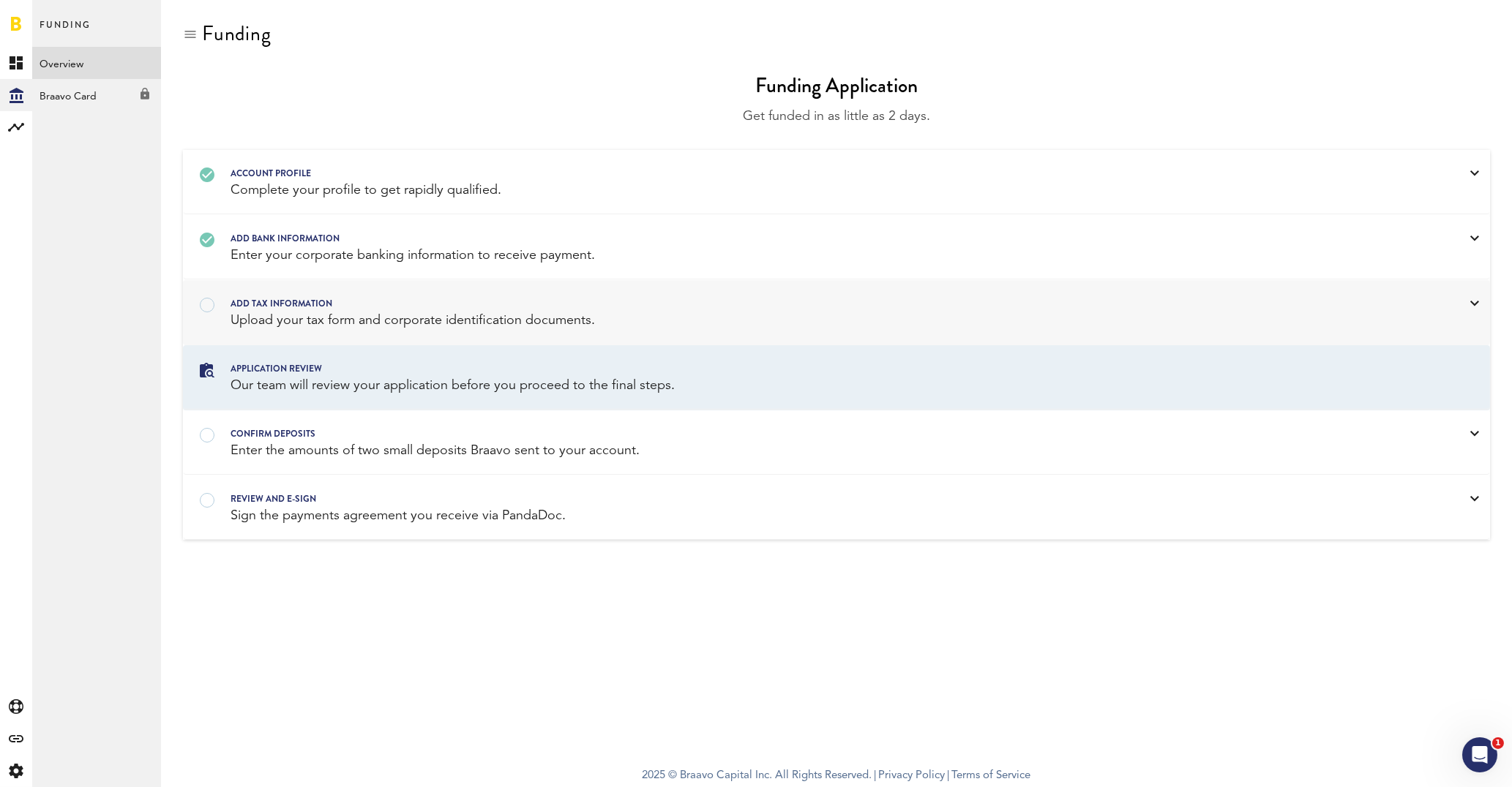
click at [230, 296] on div at bounding box center [818, 296] width 1174 height 0
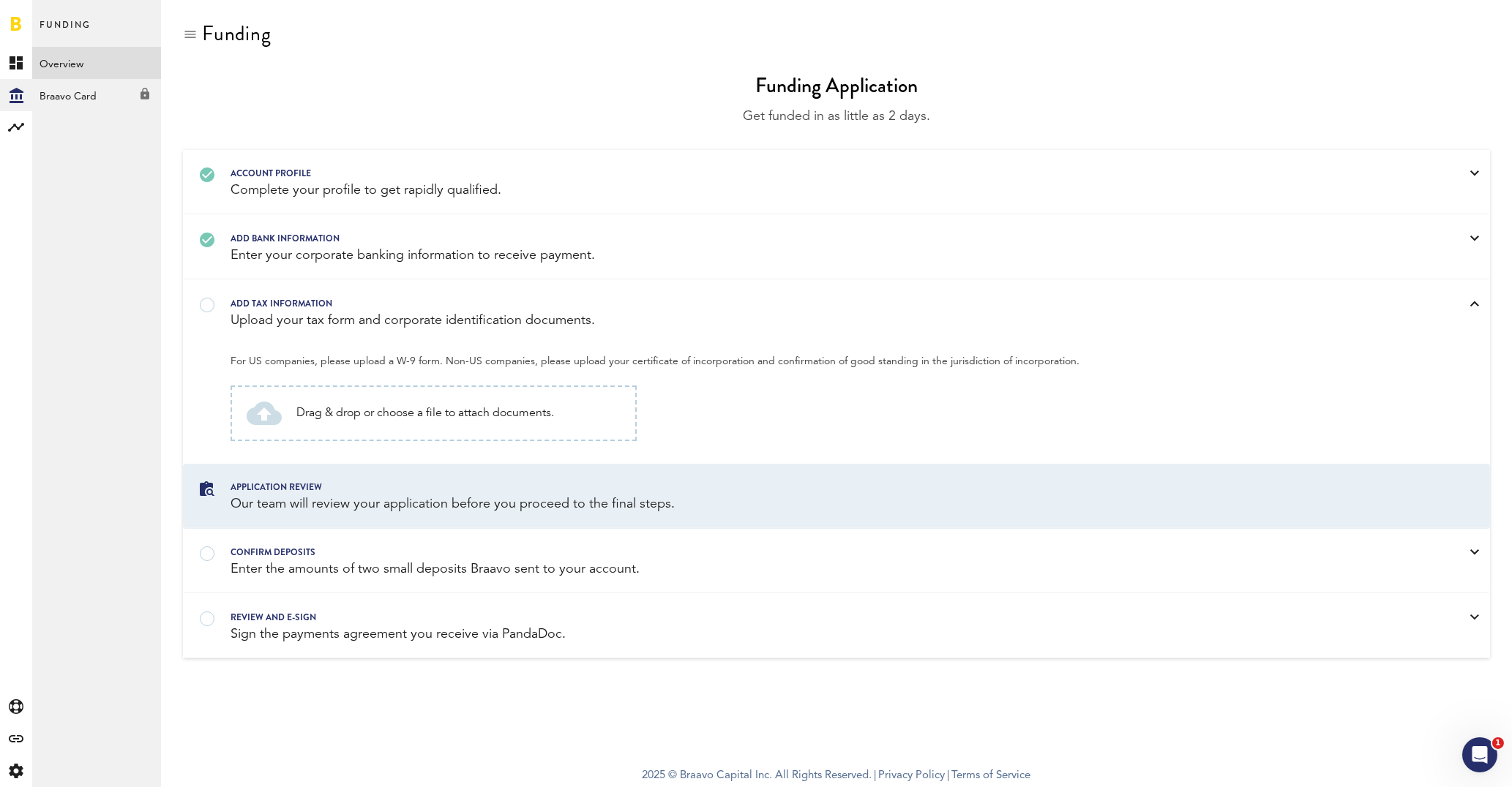
drag, startPoint x: 943, startPoint y: 356, endPoint x: 451, endPoint y: 356, distance: 492.0
click at [446, 358] on span "For US companies, please upload a W-9 form. Non-US companies, please upload you…" at bounding box center [806, 358] width 1152 height 27
copy span "Non-US companies, please upload your certificate of incorporation and confirmat…"
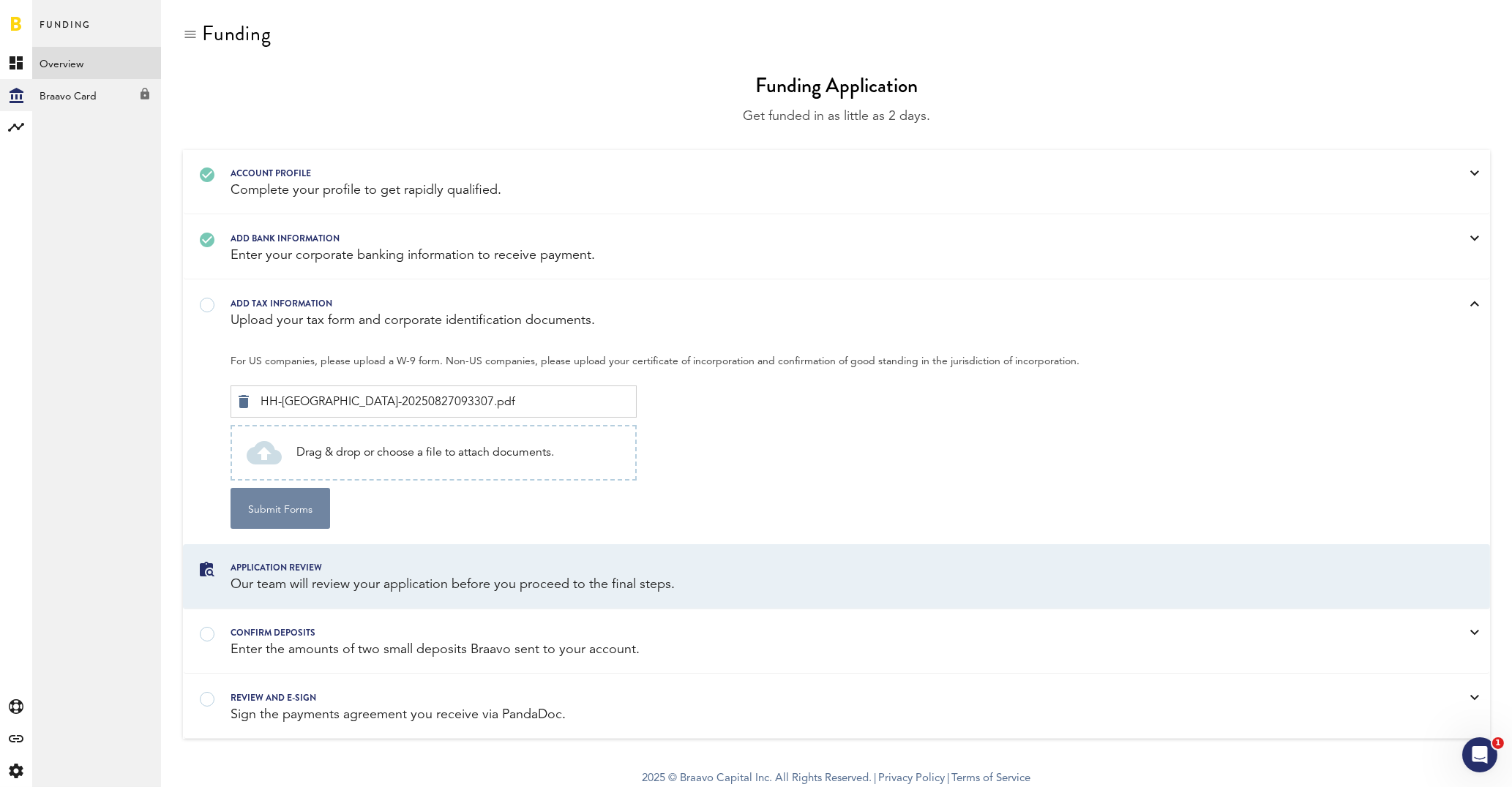
click at [279, 515] on button "Submit Forms" at bounding box center [280, 508] width 100 height 41
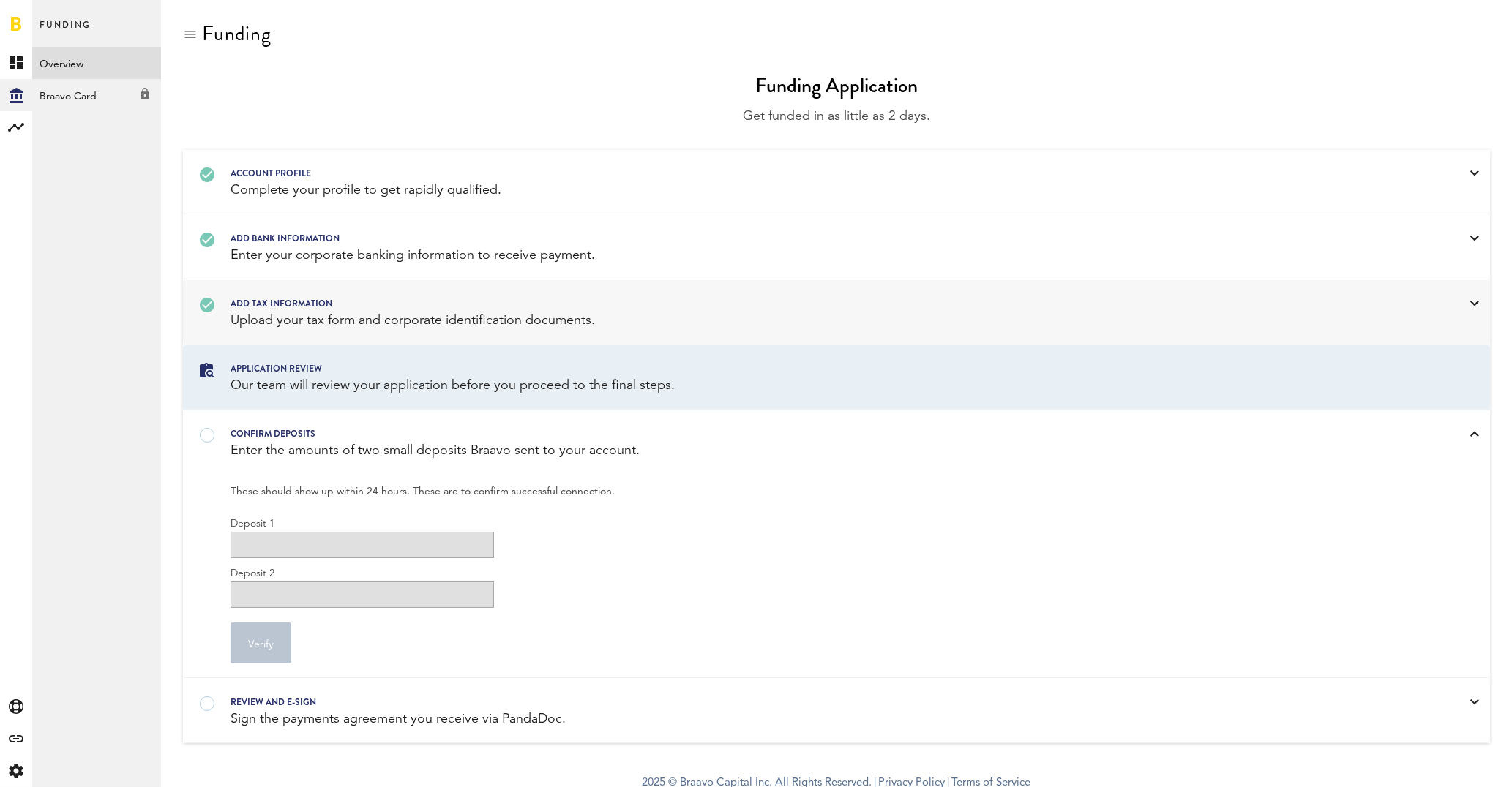
click at [360, 329] on div "Add tax information Upload your tax form and corporate identification documents." at bounding box center [836, 313] width 1306 height 64
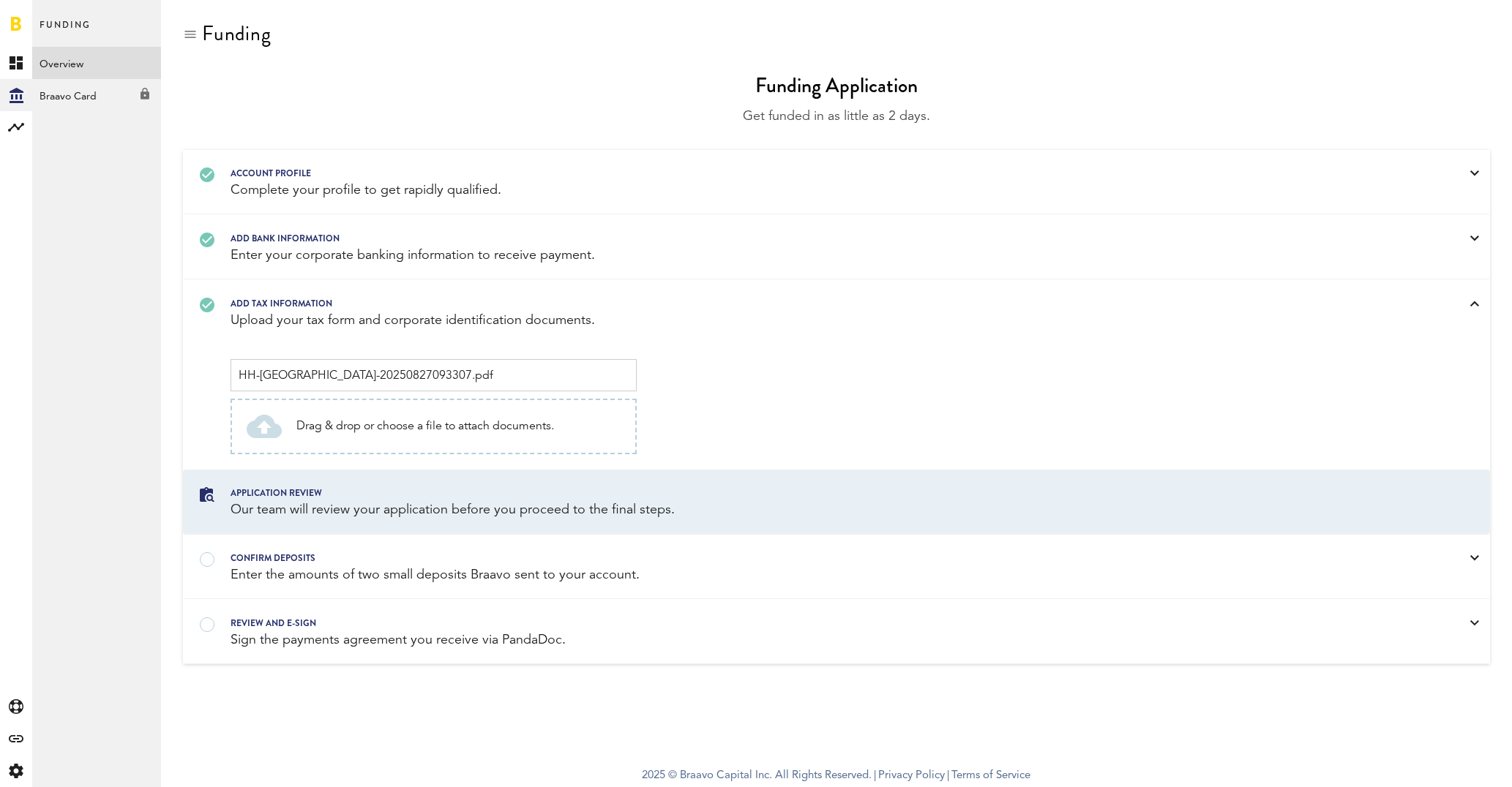
click at [360, 329] on div "Add tax information Upload your tax form and corporate identification documents." at bounding box center [836, 313] width 1306 height 64
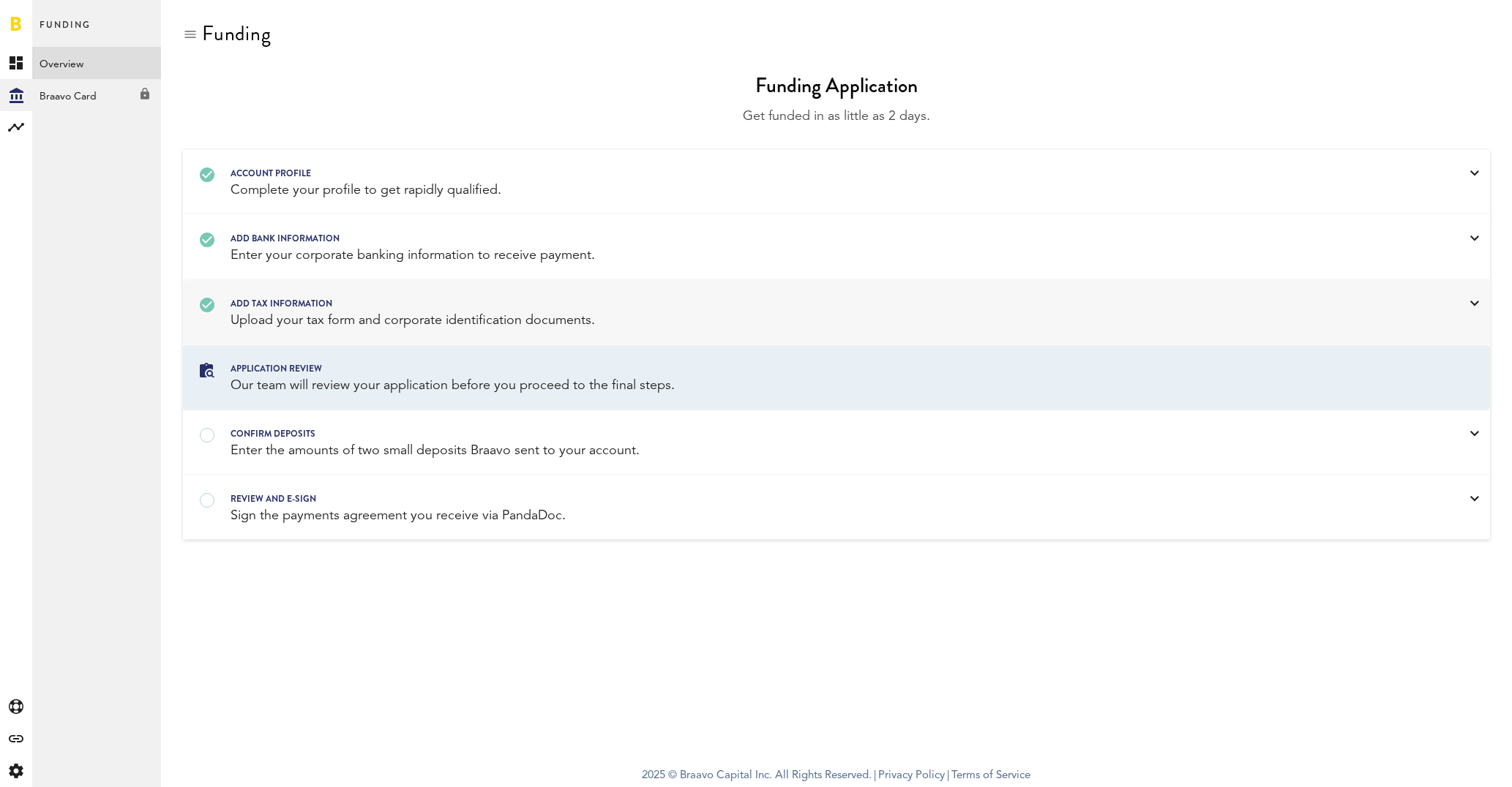
click at [360, 329] on div "Add tax information Upload your tax form and corporate identification documents." at bounding box center [836, 313] width 1306 height 64
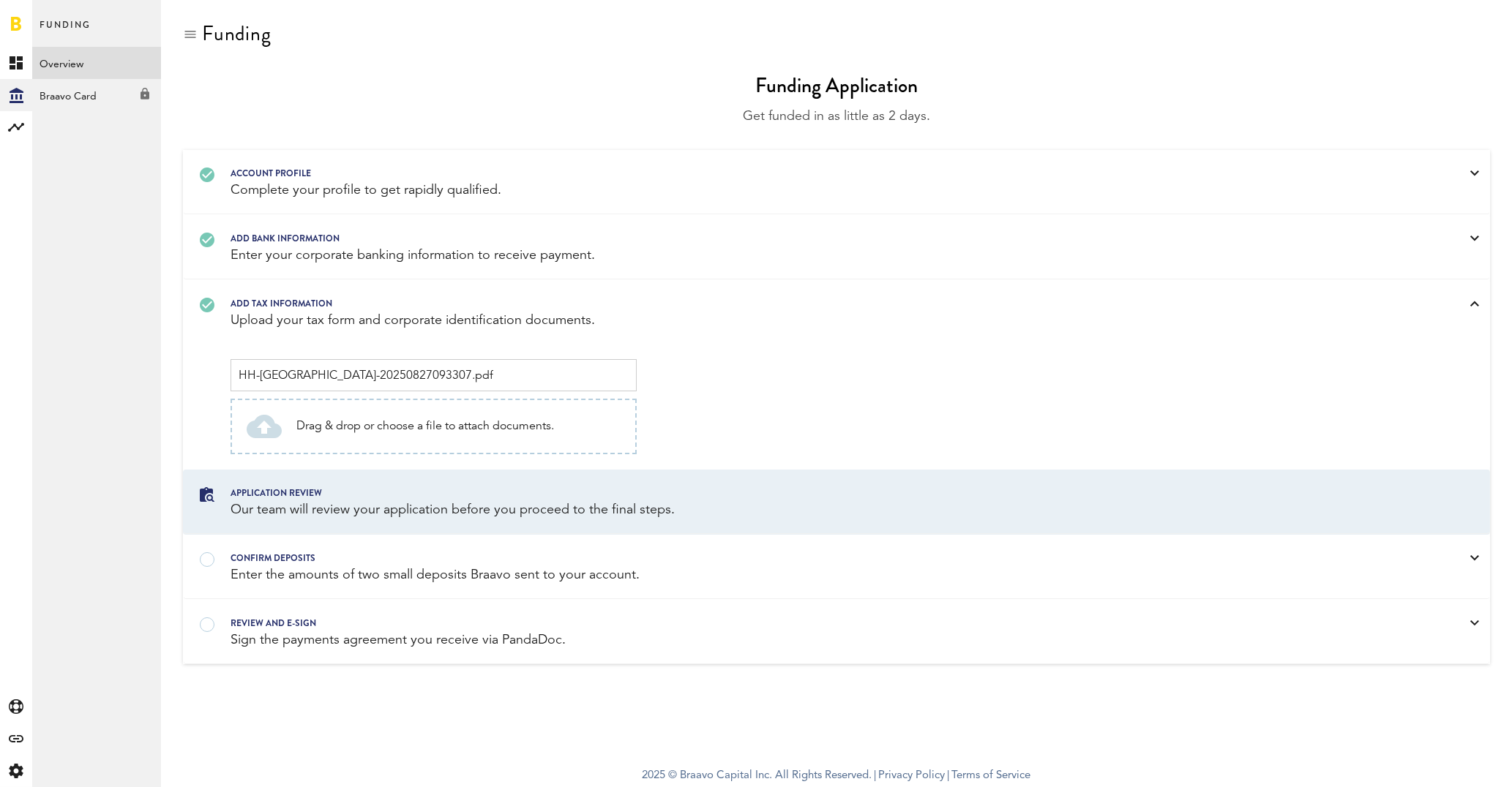
click at [360, 329] on div "Add tax information Upload your tax form and corporate identification documents." at bounding box center [836, 313] width 1306 height 64
